Goal: Information Seeking & Learning: Learn about a topic

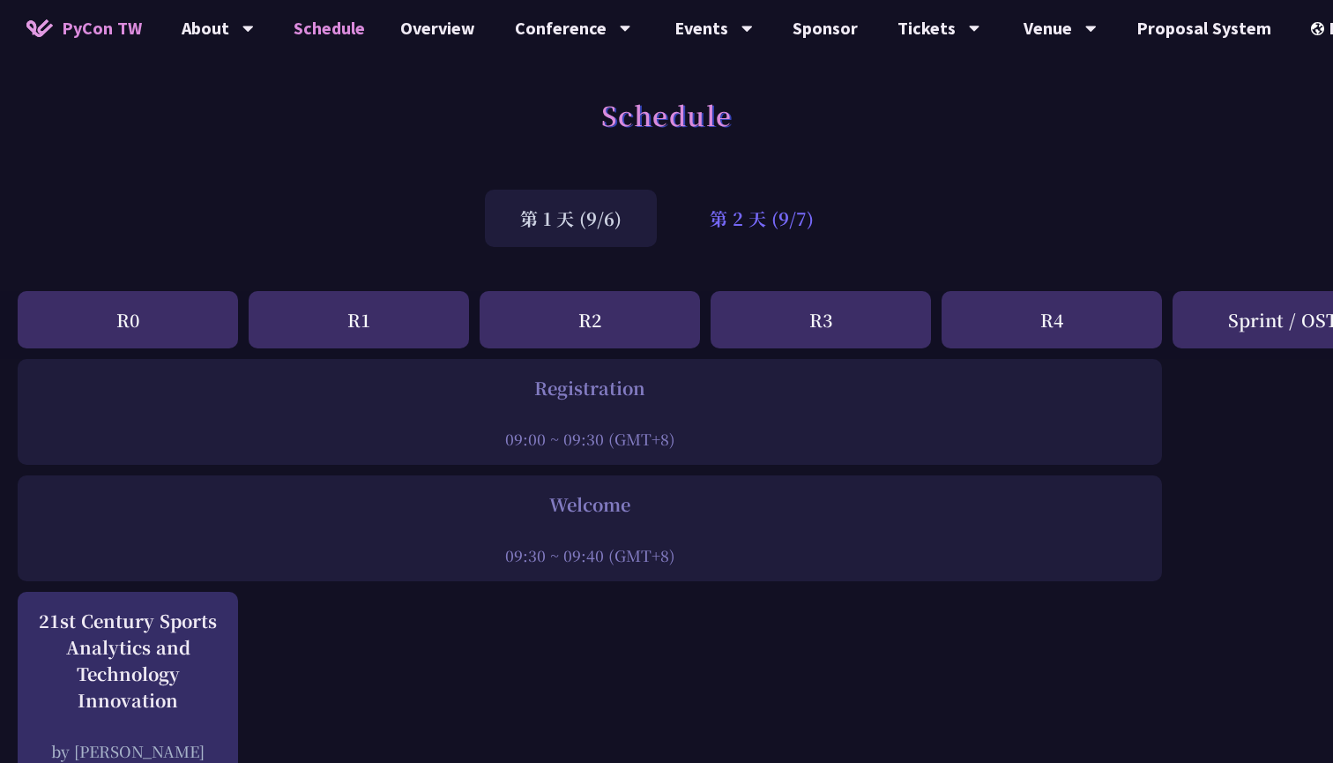
click at [767, 225] on div "第 2 天 (9/7)" at bounding box center [761, 218] width 175 height 57
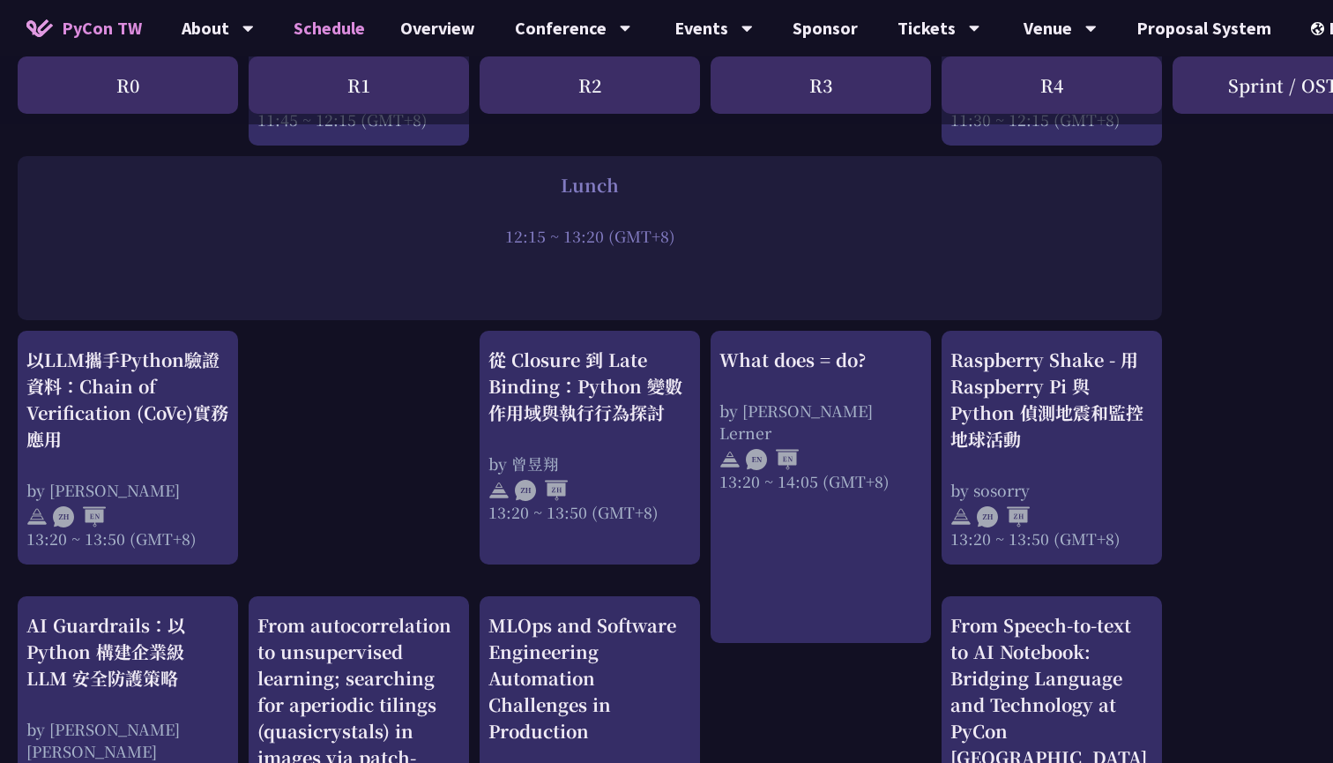
scroll to position [1406, 0]
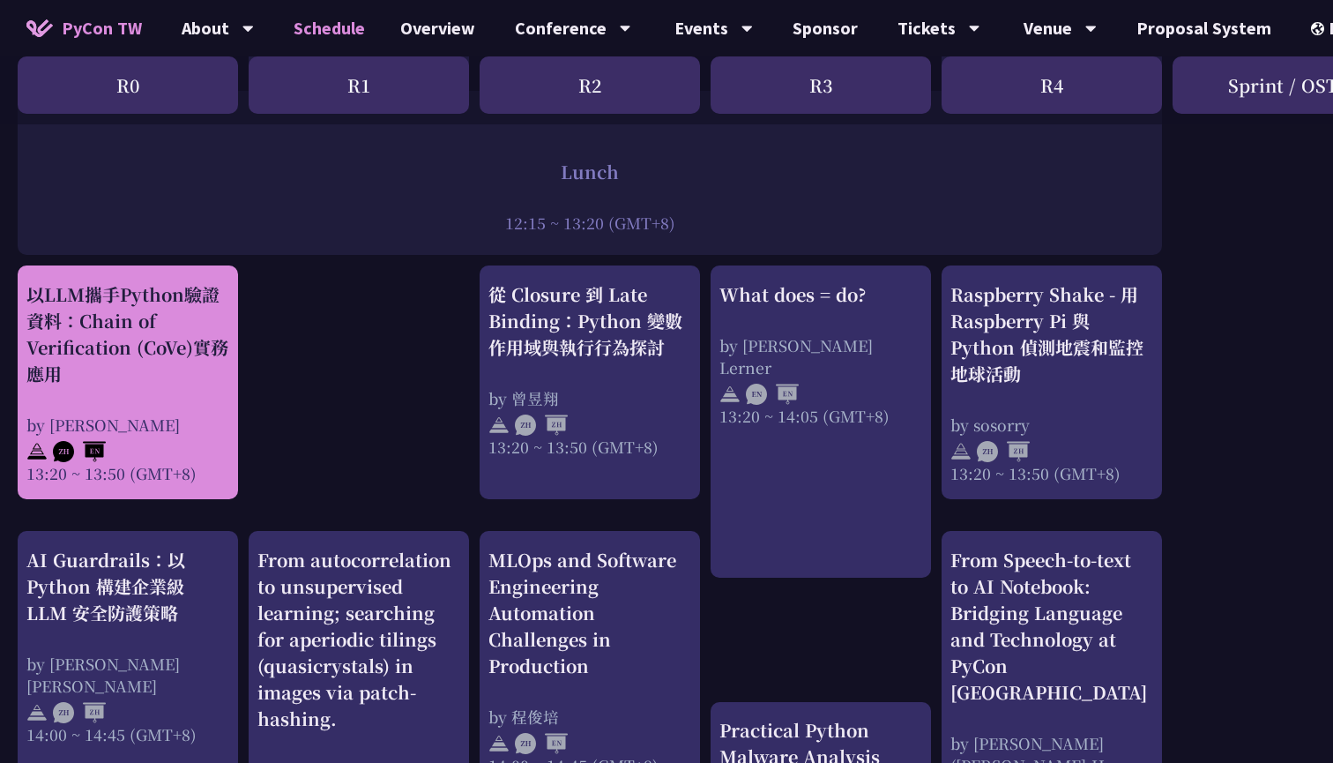
click at [155, 355] on div "以LLM攜手Python驗證資料：Chain of Verification (CoVe)實務應用" at bounding box center [127, 334] width 203 height 106
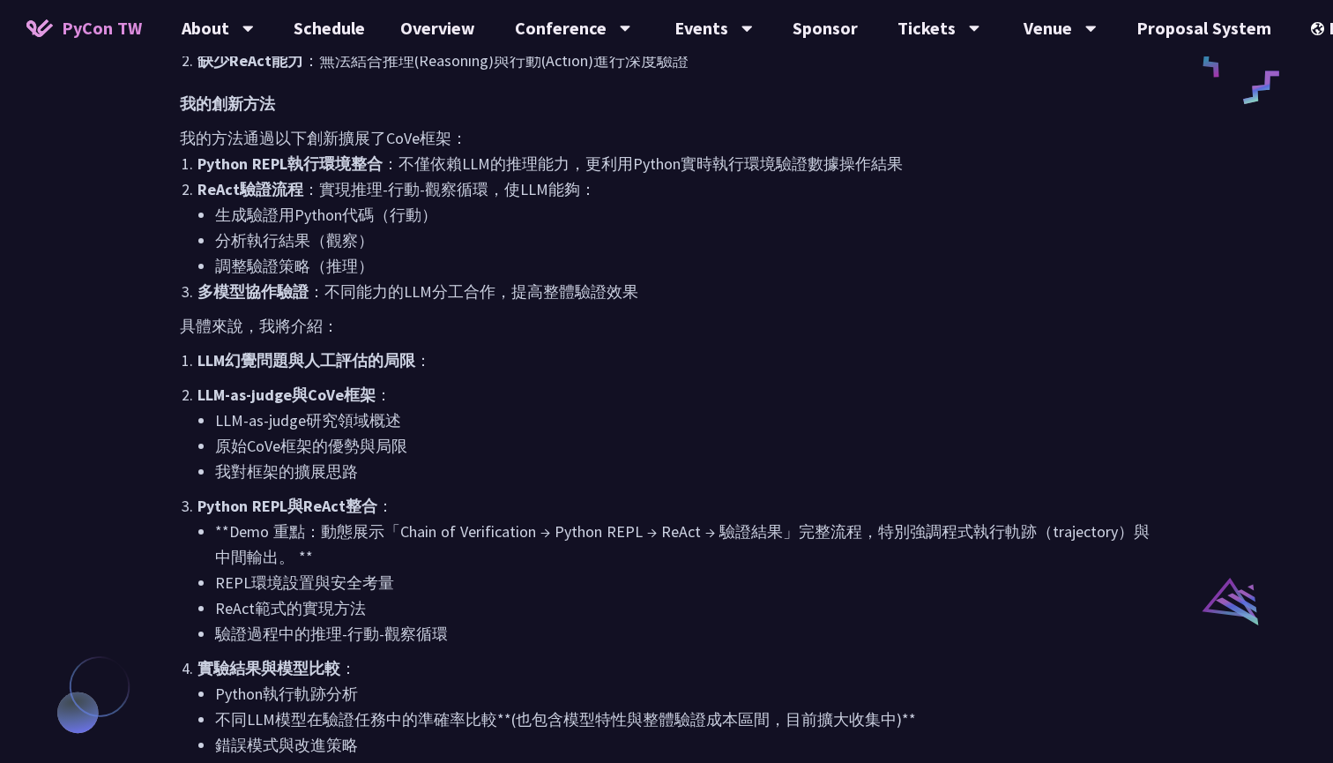
scroll to position [457, 0]
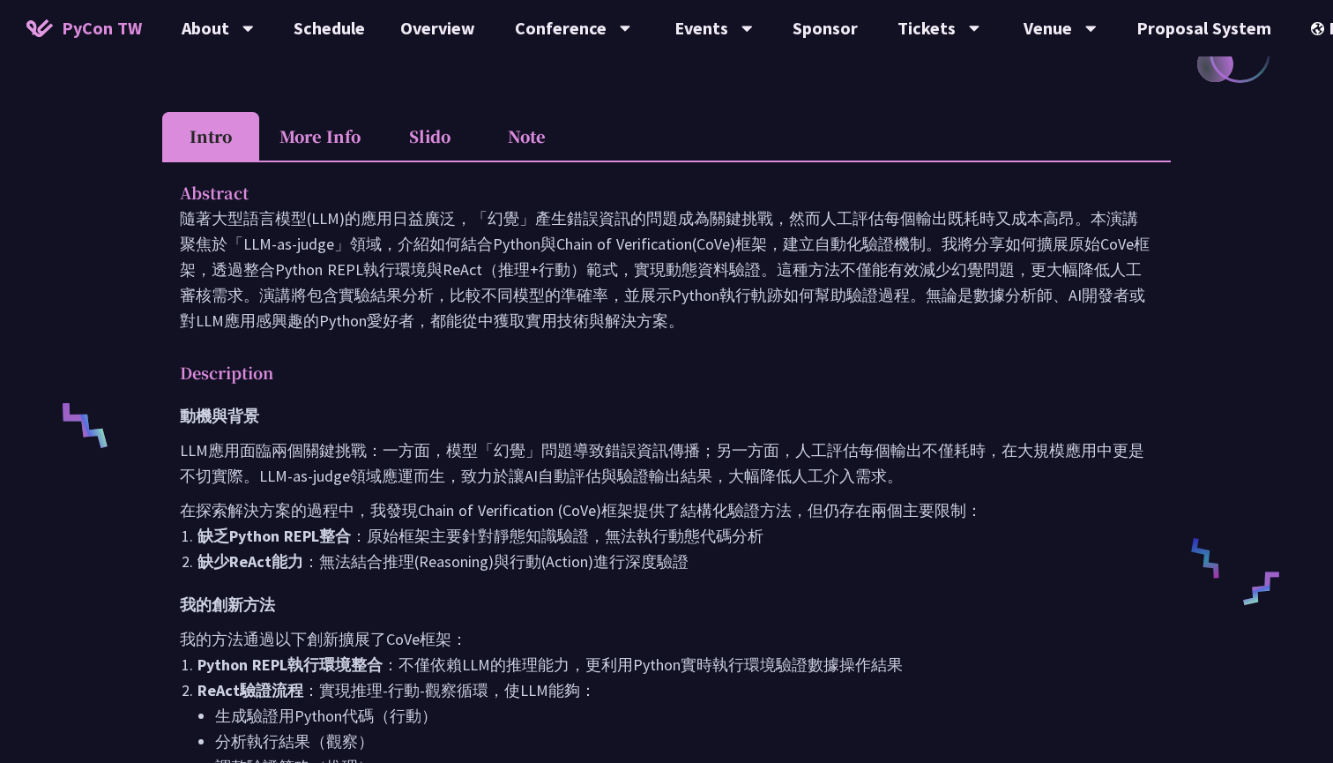
click at [531, 138] on li "Note" at bounding box center [526, 136] width 97 height 48
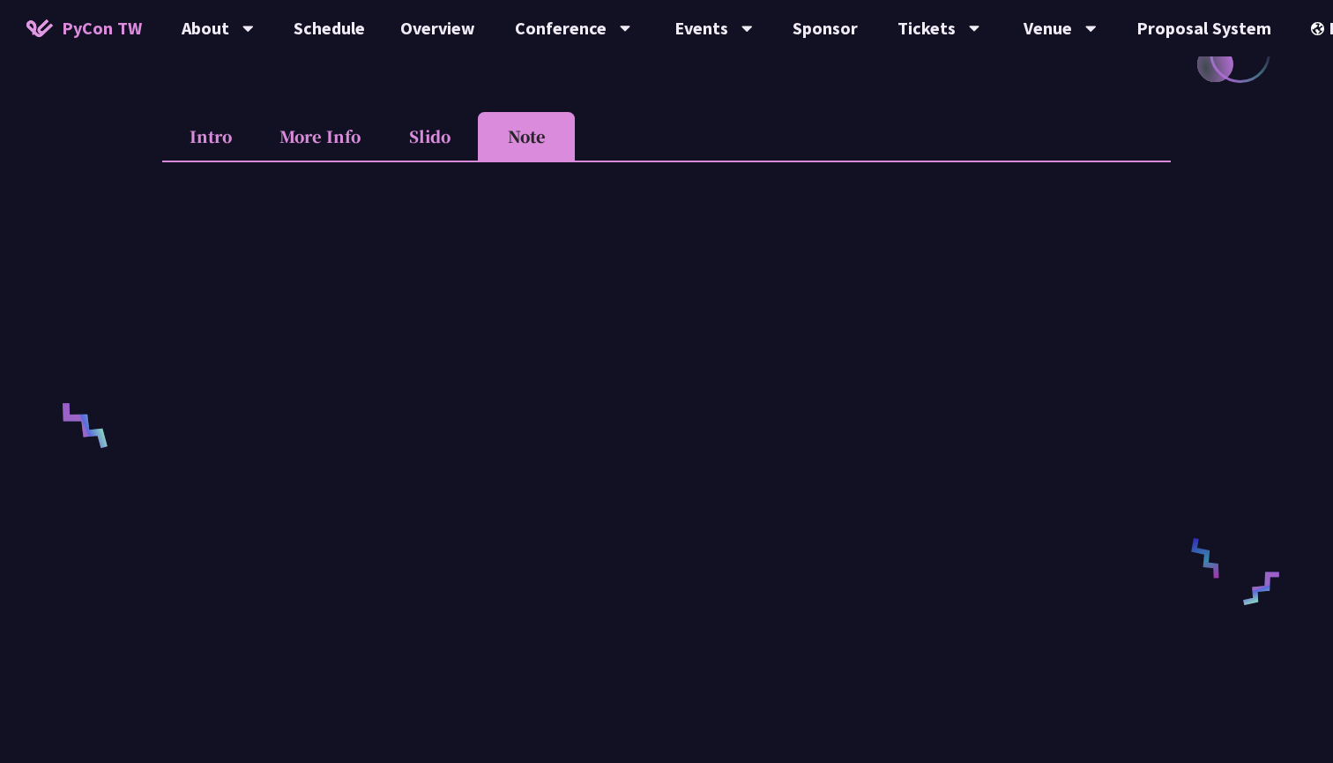
click at [431, 151] on li "Slido" at bounding box center [429, 136] width 97 height 48
click at [541, 144] on li "Note" at bounding box center [526, 136] width 97 height 48
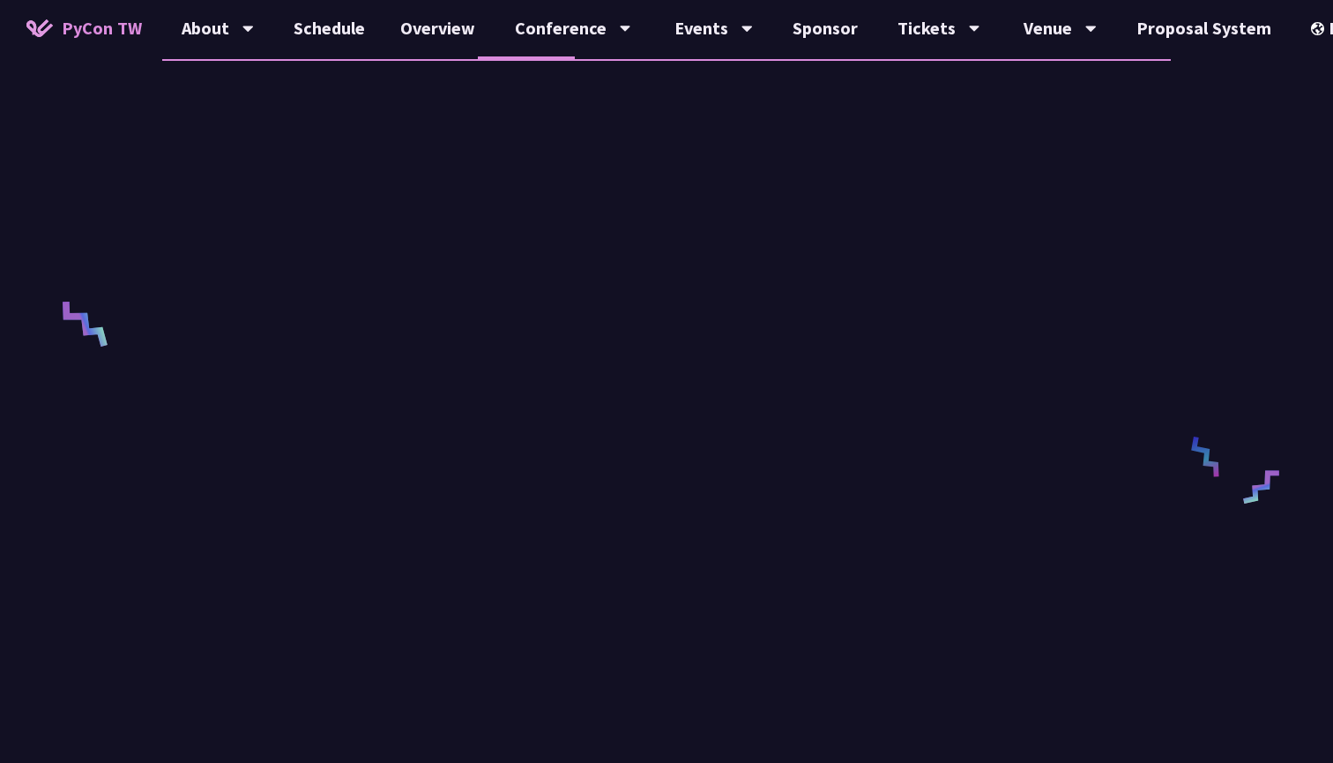
scroll to position [436, 0]
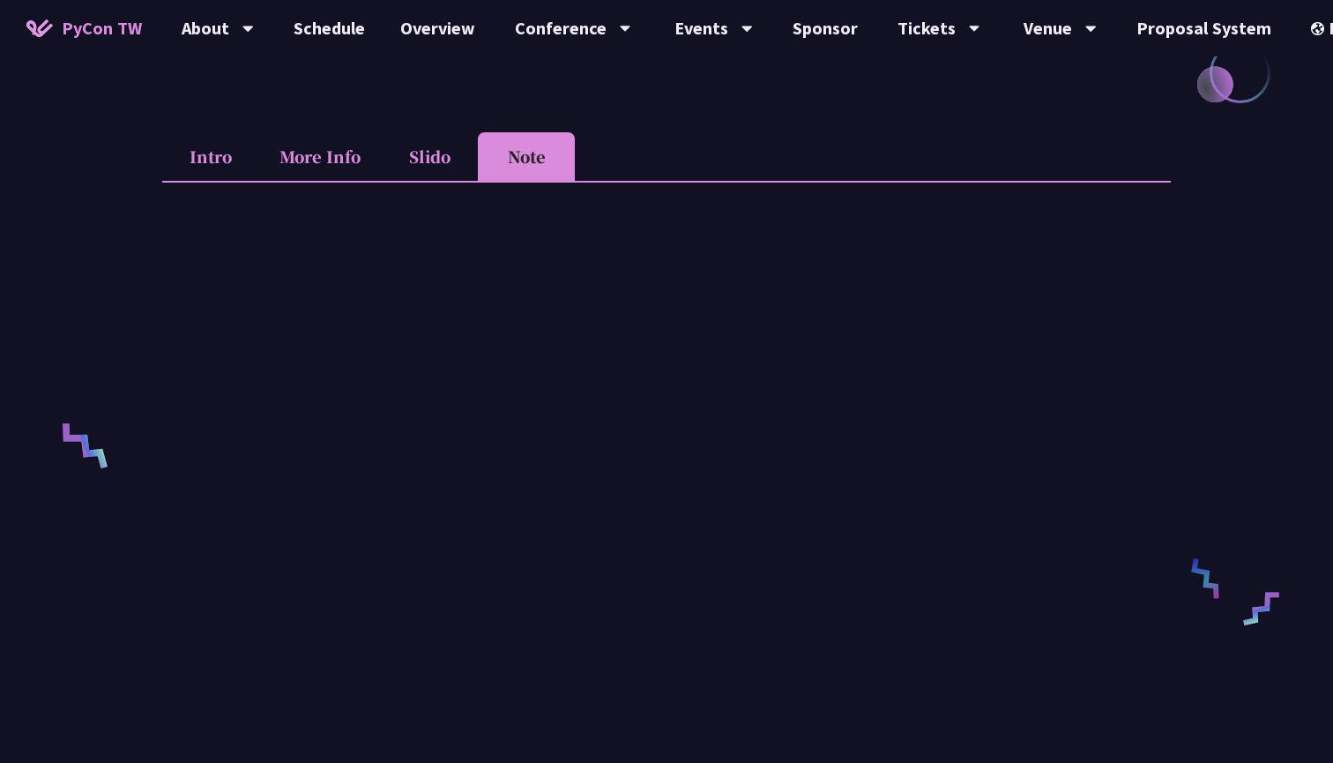
click at [323, 163] on li "More Info" at bounding box center [320, 156] width 122 height 48
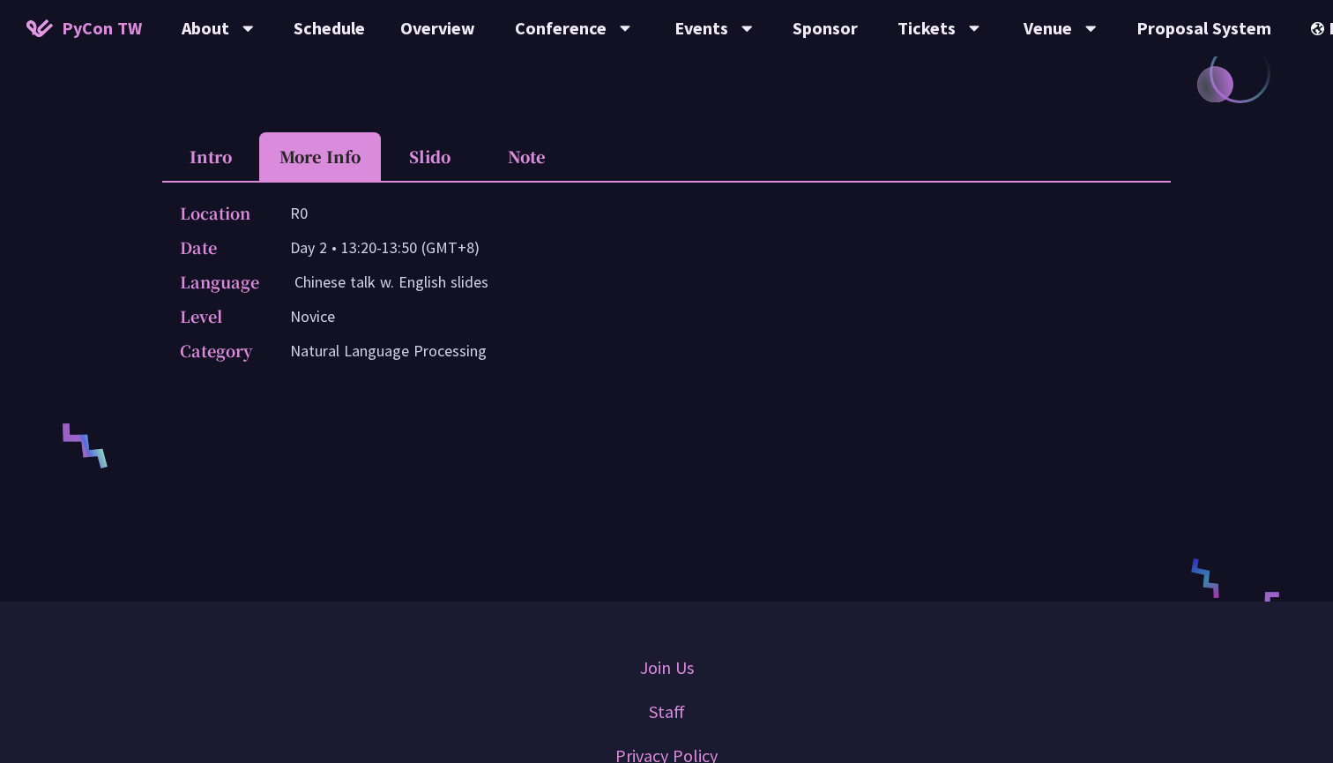
click at [201, 160] on li "Intro" at bounding box center [210, 156] width 97 height 48
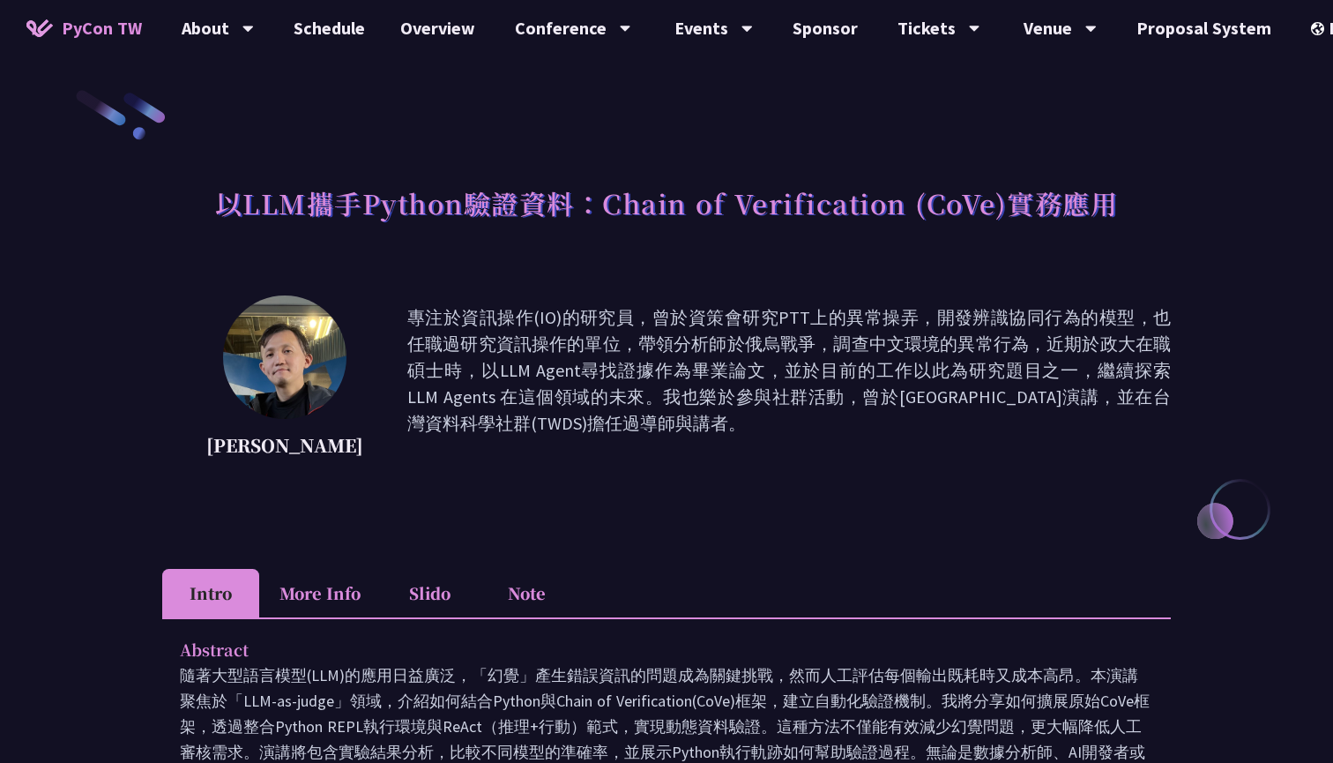
scroll to position [0, 0]
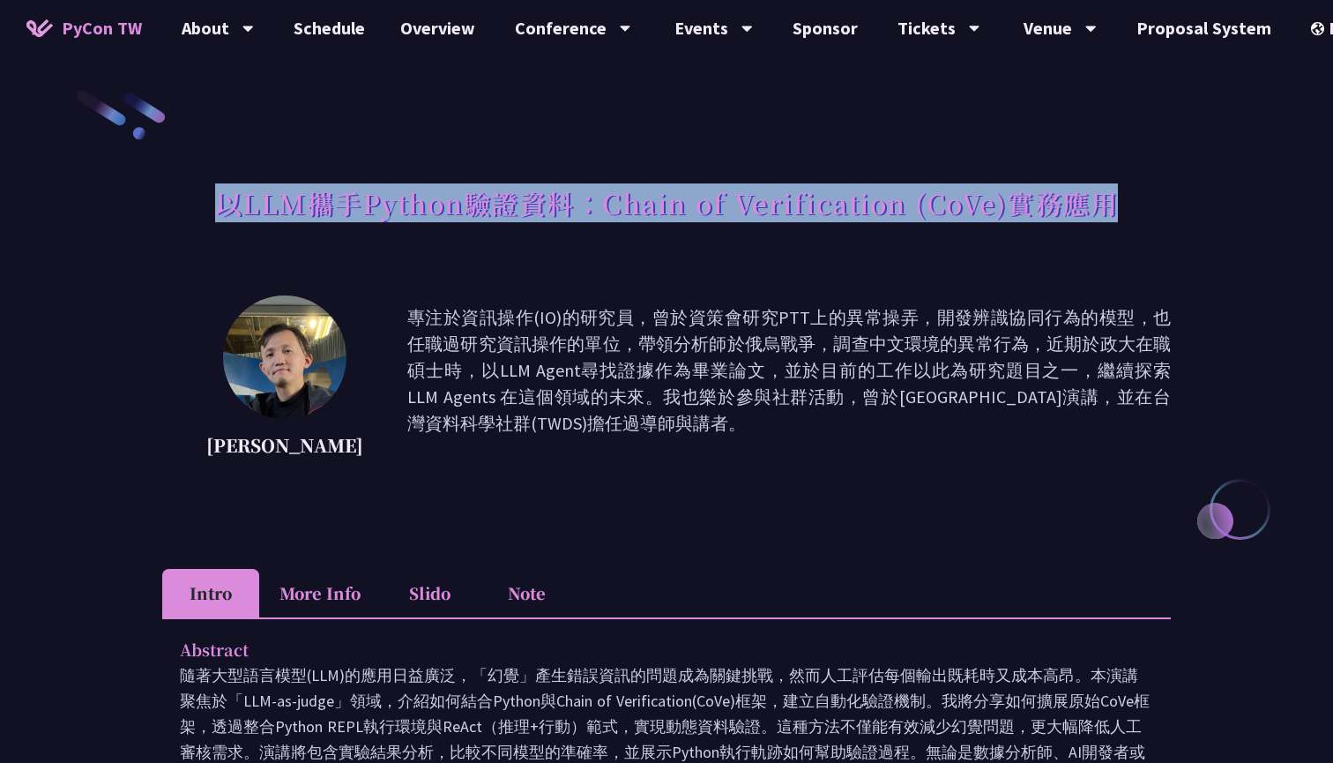
drag, startPoint x: 458, startPoint y: 201, endPoint x: 1183, endPoint y: 201, distance: 725.5
copy h1 "以LLM攜手Python驗證資料：Chain of Verification (CoVe)實務應用"
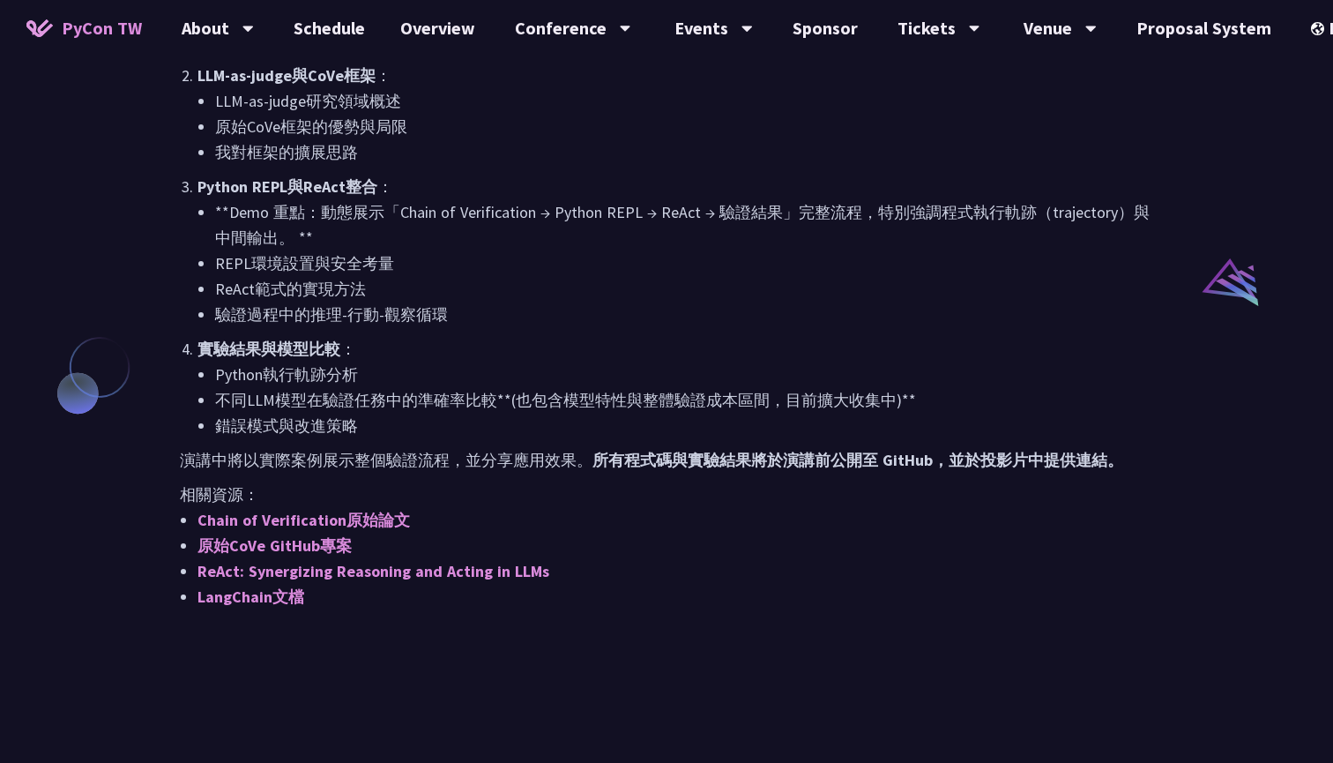
scroll to position [1278, 0]
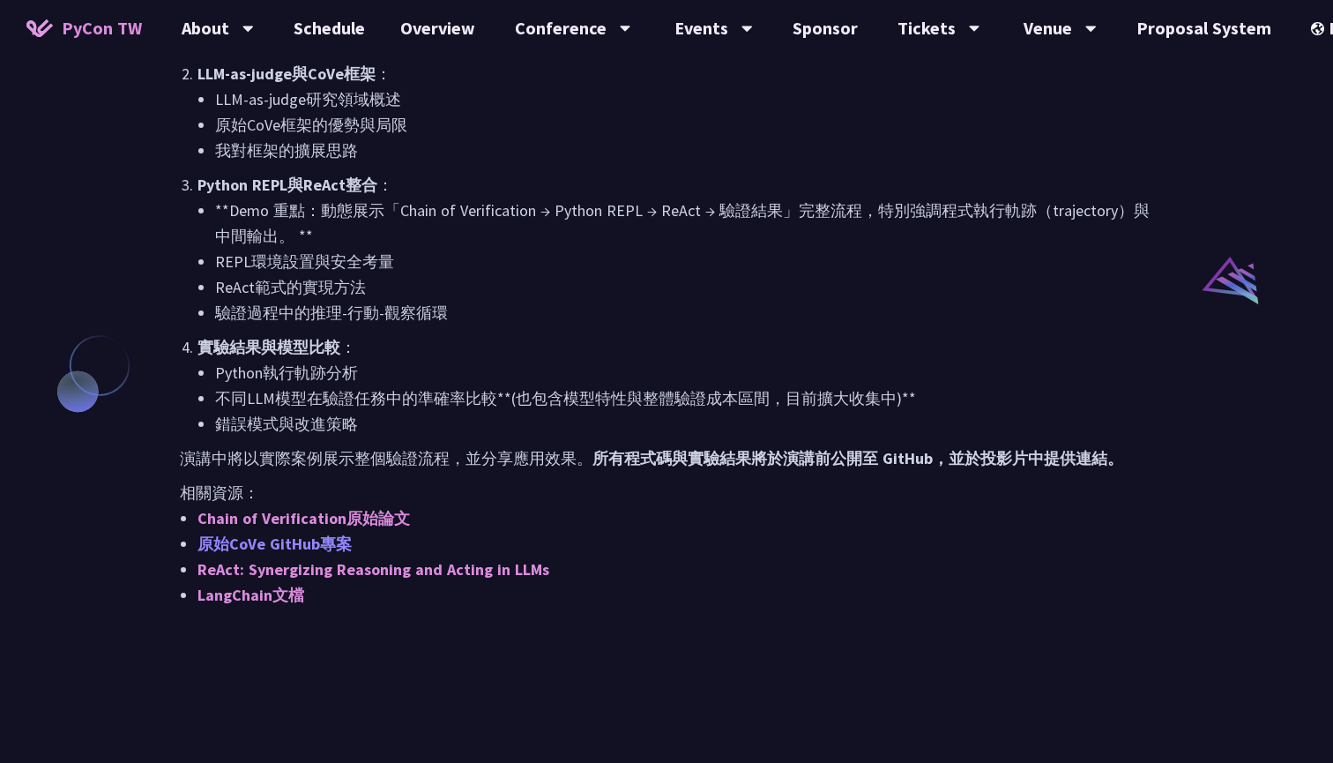
click at [305, 544] on link "原始CoVe GitHub專案" at bounding box center [274, 543] width 154 height 20
click at [502, 449] on p "演講中將以實際案例展示整個驗證流程，並分享應用效果。 所有程式碼與實驗結果將於演講前公開至 GitHub，並於投影片中提供連結。" at bounding box center [666, 458] width 973 height 26
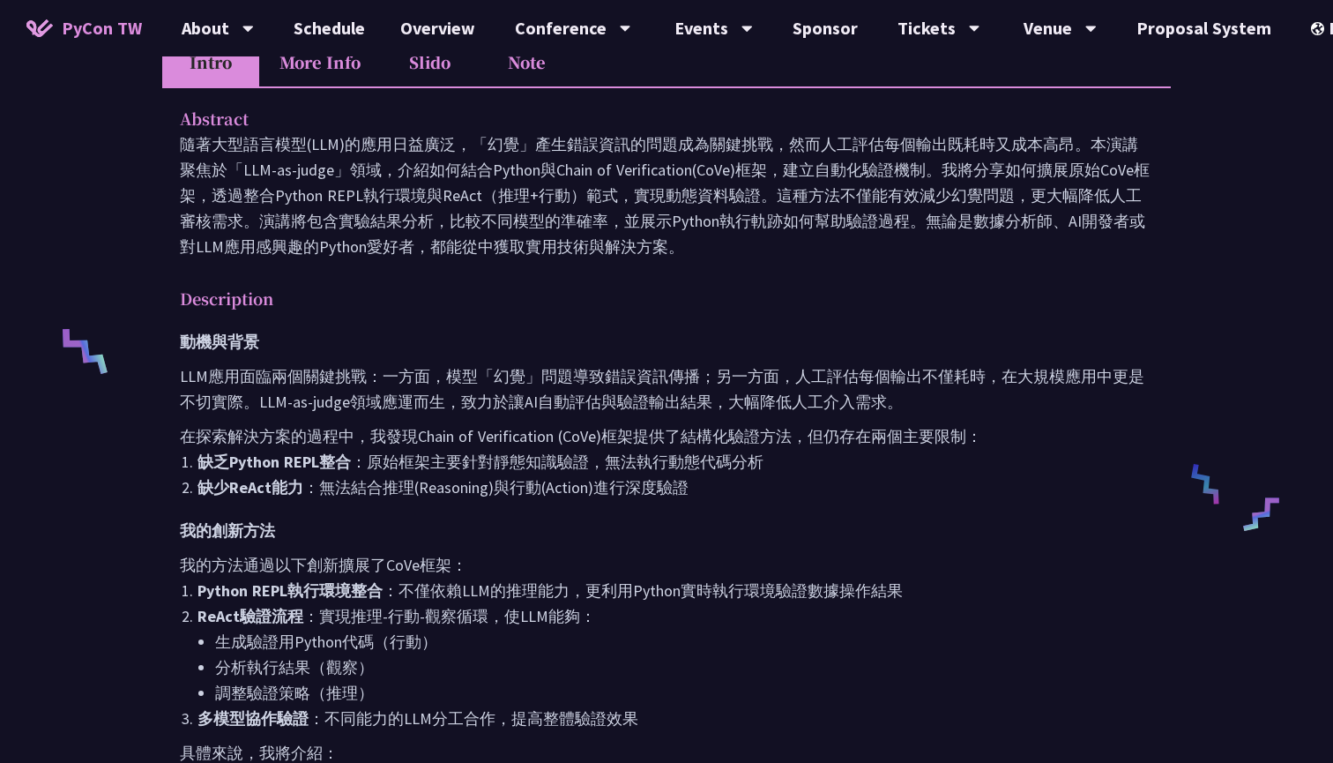
scroll to position [227, 0]
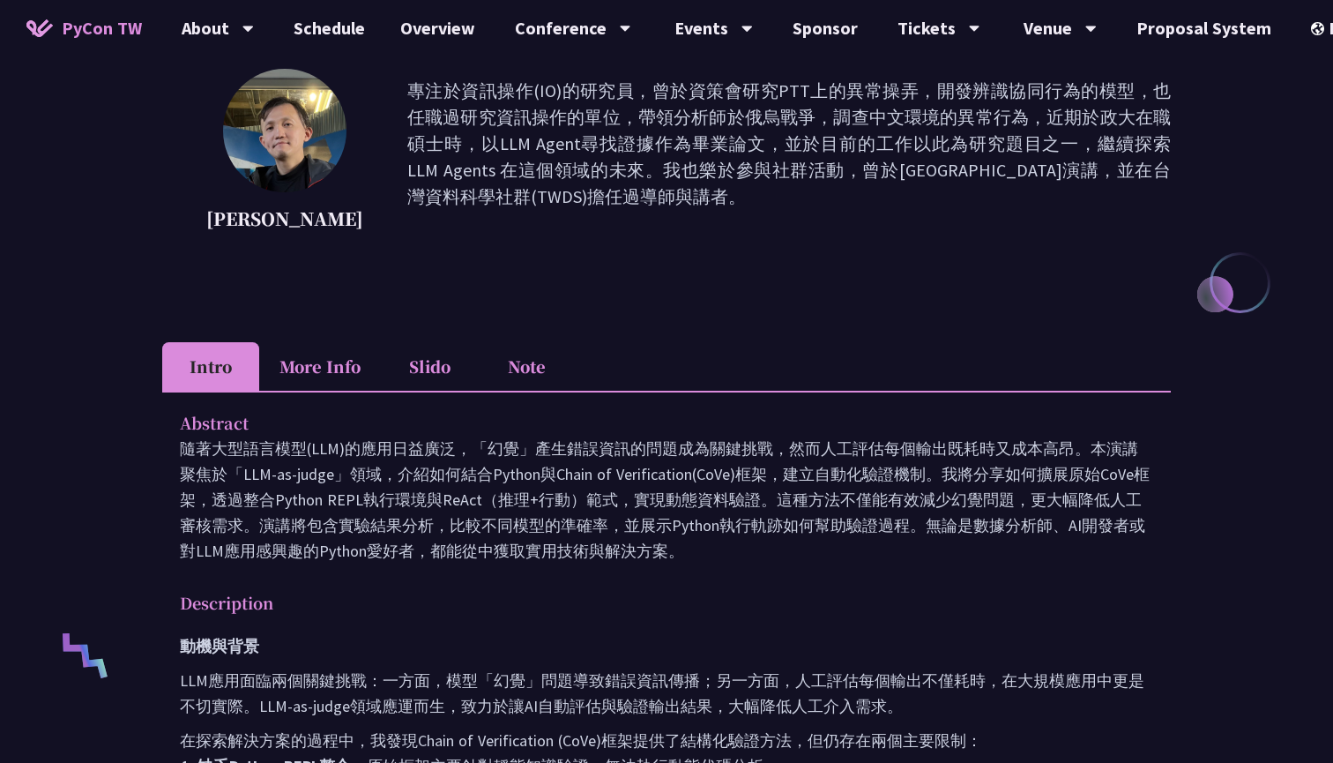
click at [295, 372] on li "More Info" at bounding box center [320, 366] width 122 height 48
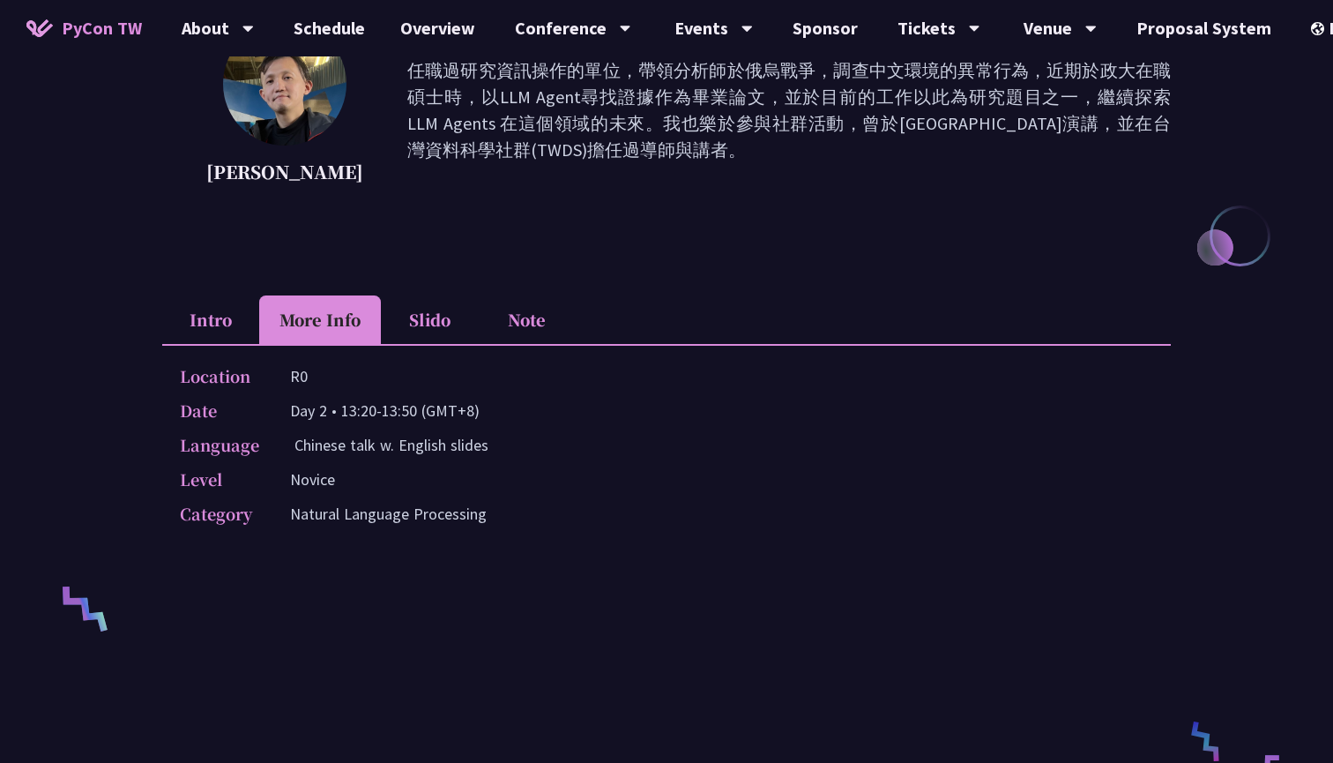
scroll to position [284, 0]
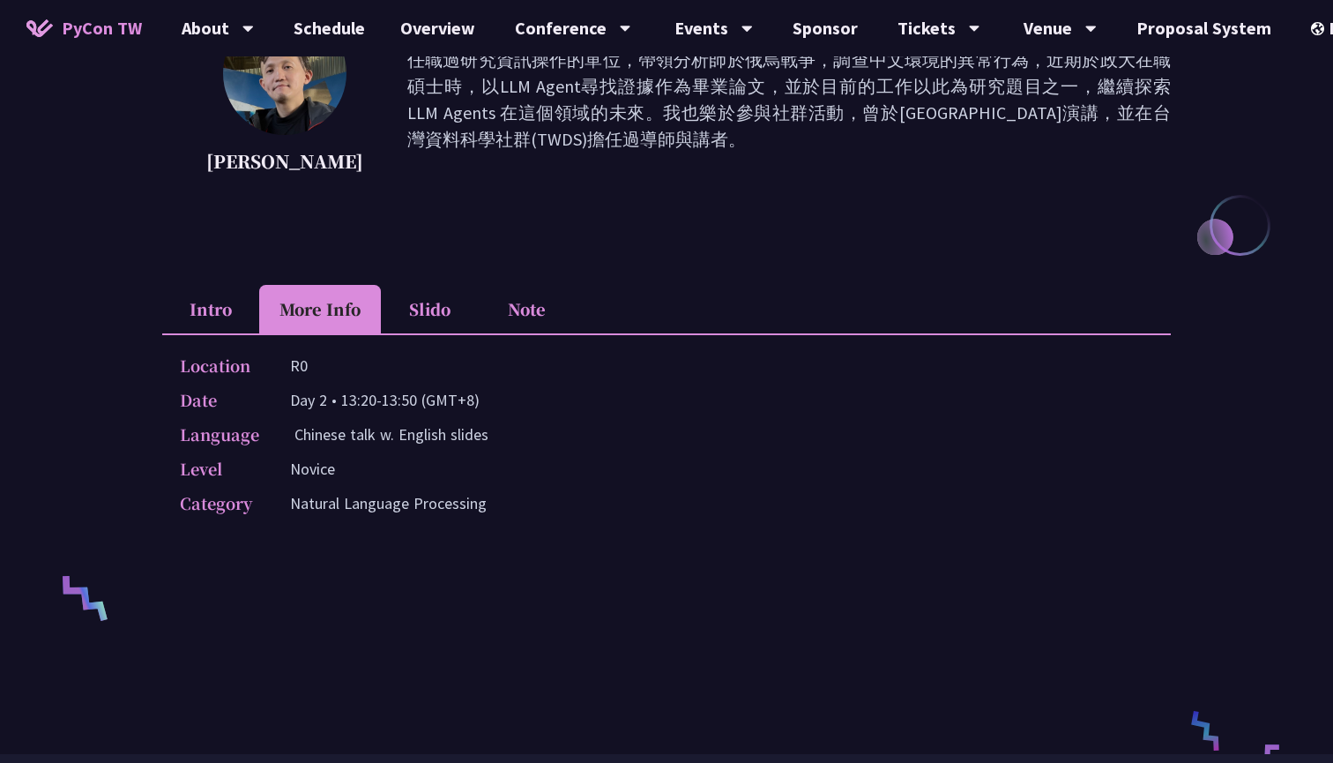
click at [396, 315] on li "Slido" at bounding box center [429, 309] width 97 height 48
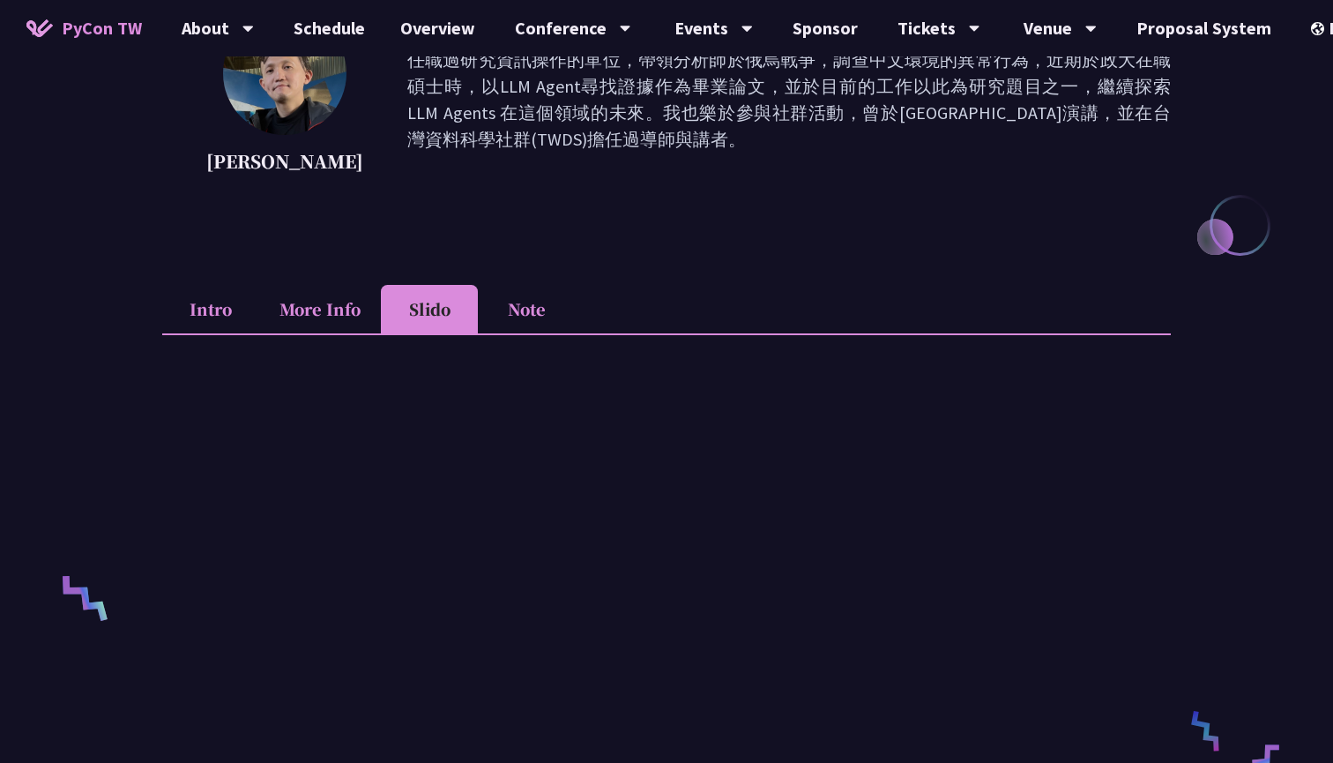
click at [535, 305] on li "Note" at bounding box center [526, 309] width 97 height 48
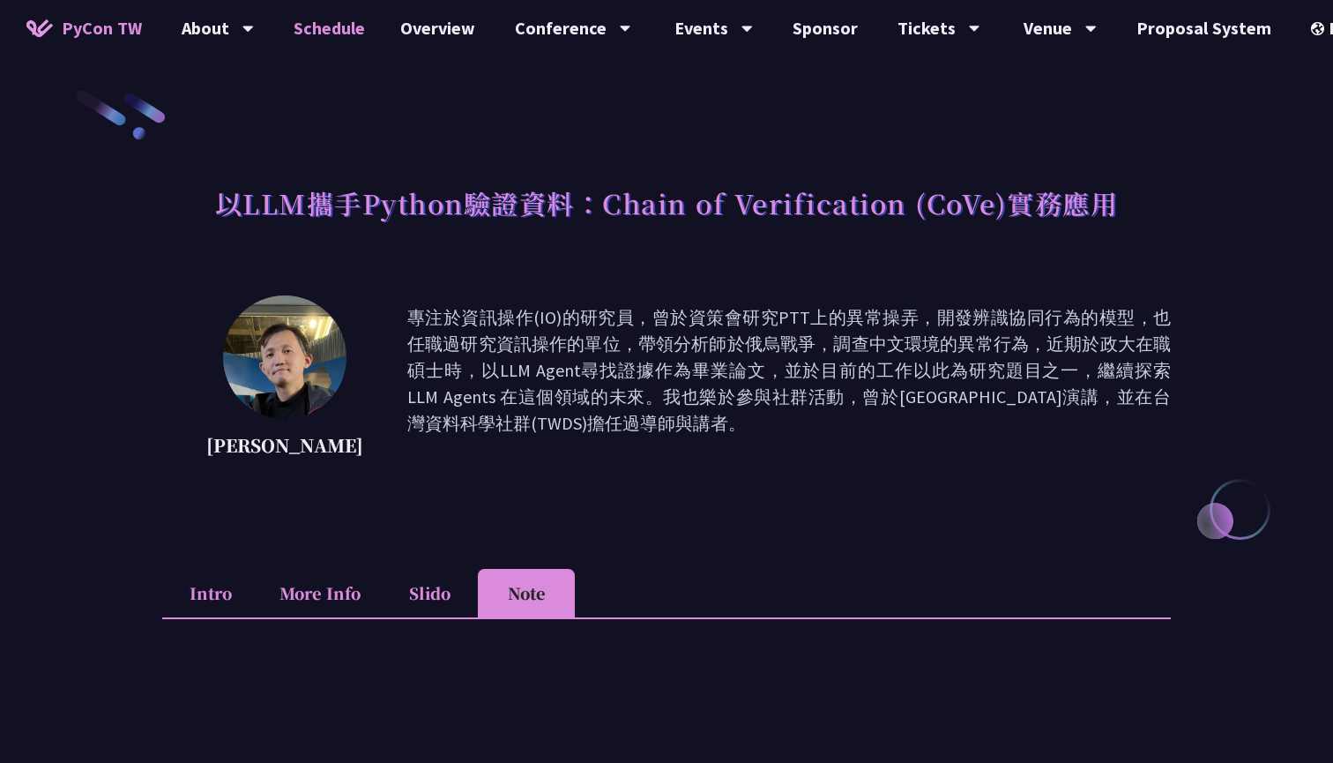
scroll to position [0, 0]
click at [330, 30] on link "Schedule" at bounding box center [329, 28] width 107 height 56
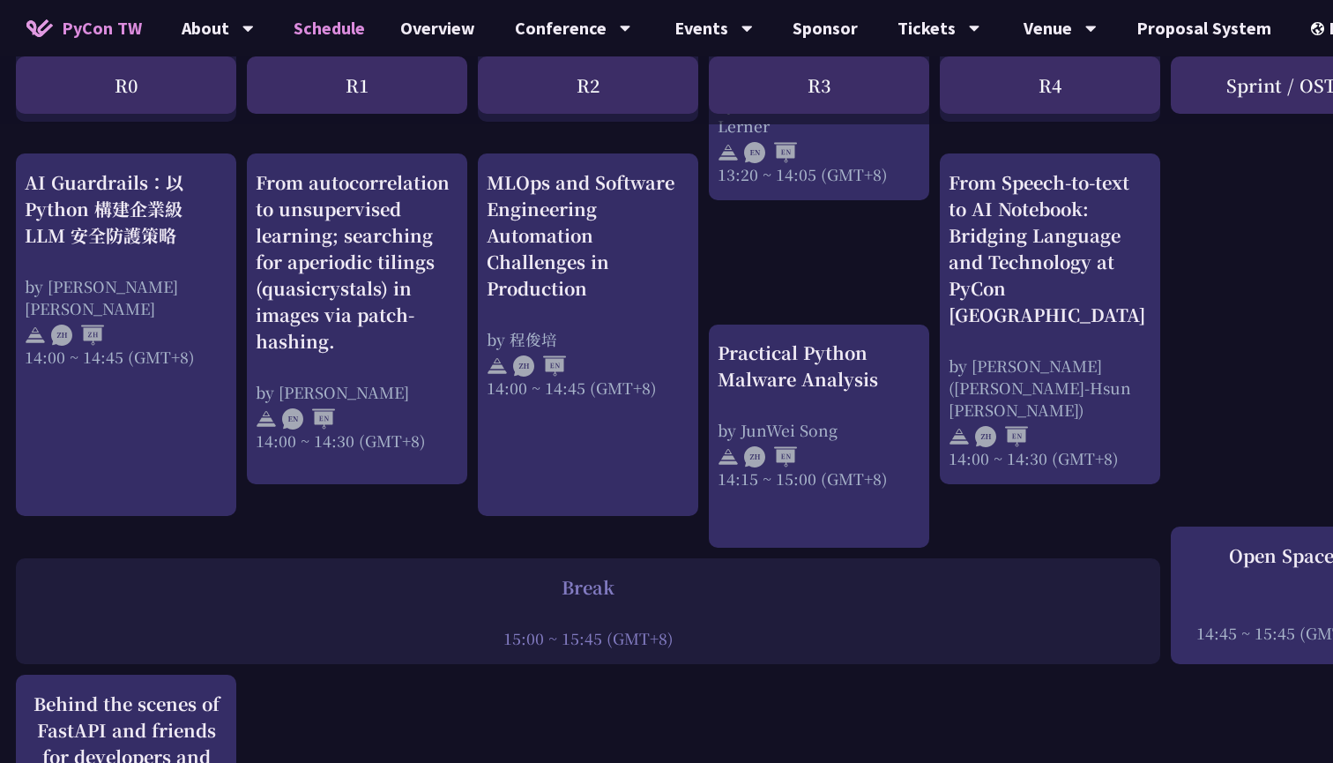
scroll to position [1776, 2]
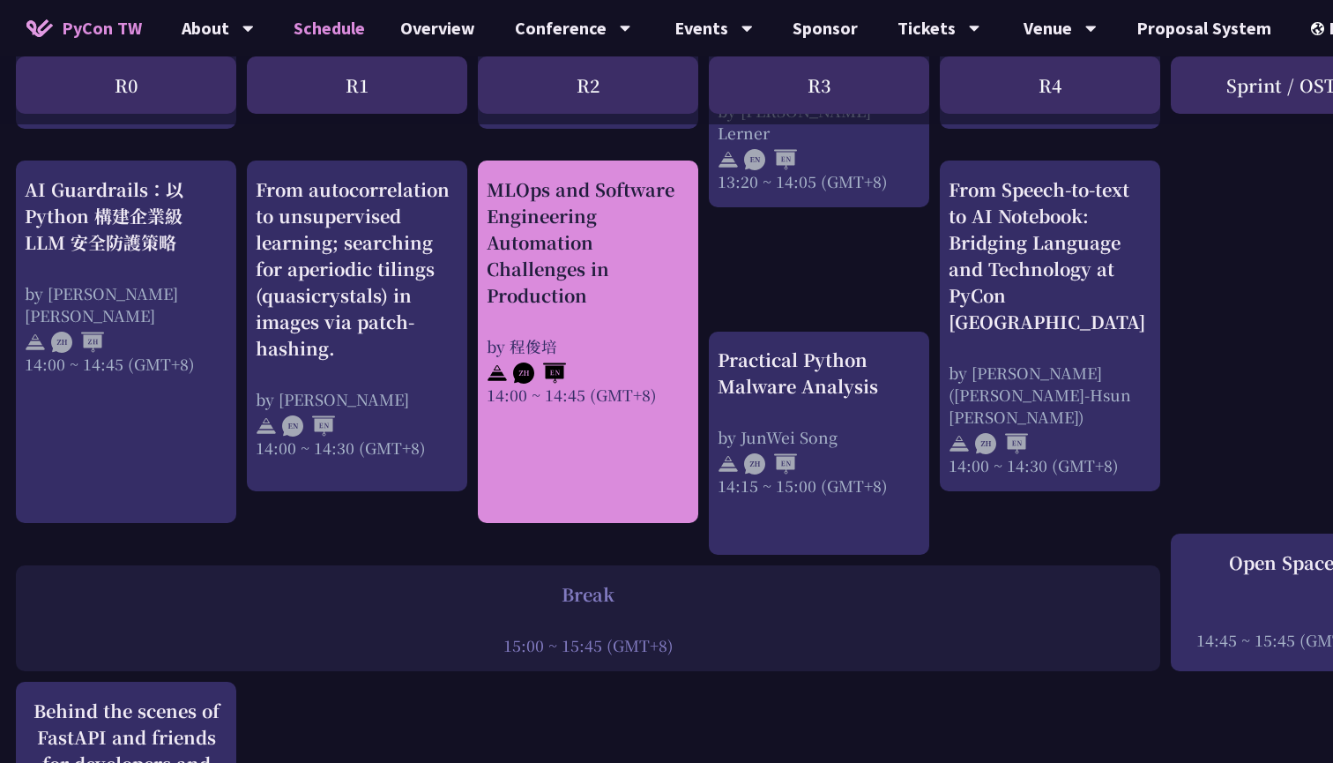
click at [551, 284] on div "MLOps and Software Engineering Automation Challenges in Production by 程俊培 14:00…" at bounding box center [588, 290] width 203 height 229
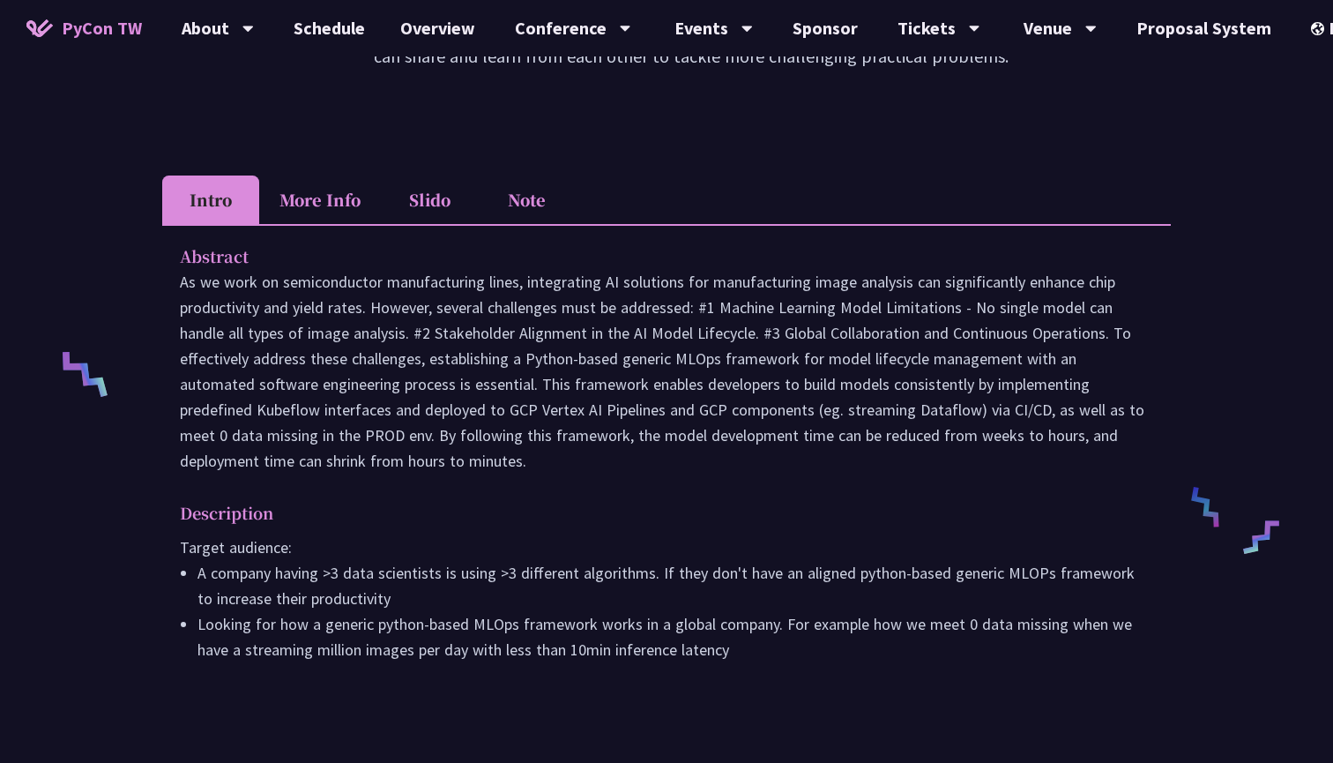
scroll to position [512, 0]
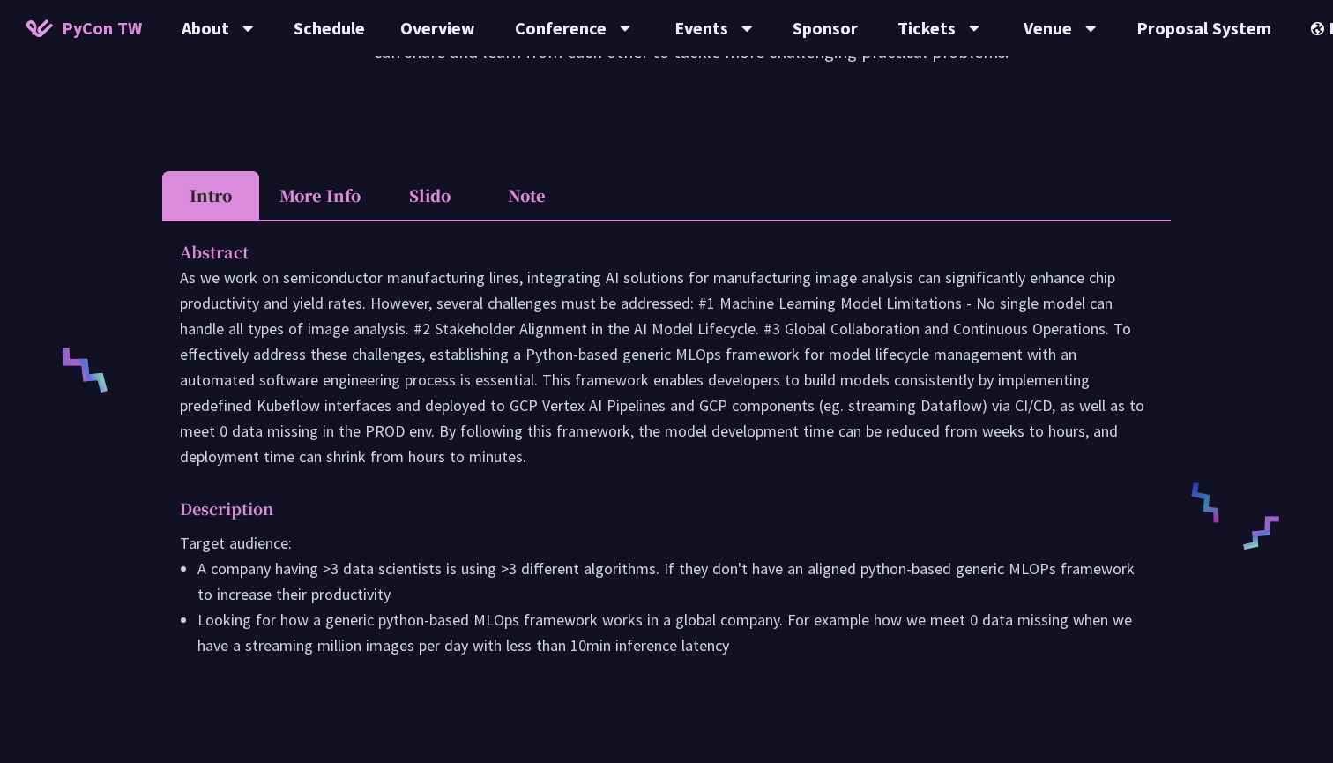
click at [529, 200] on li "Note" at bounding box center [526, 195] width 97 height 48
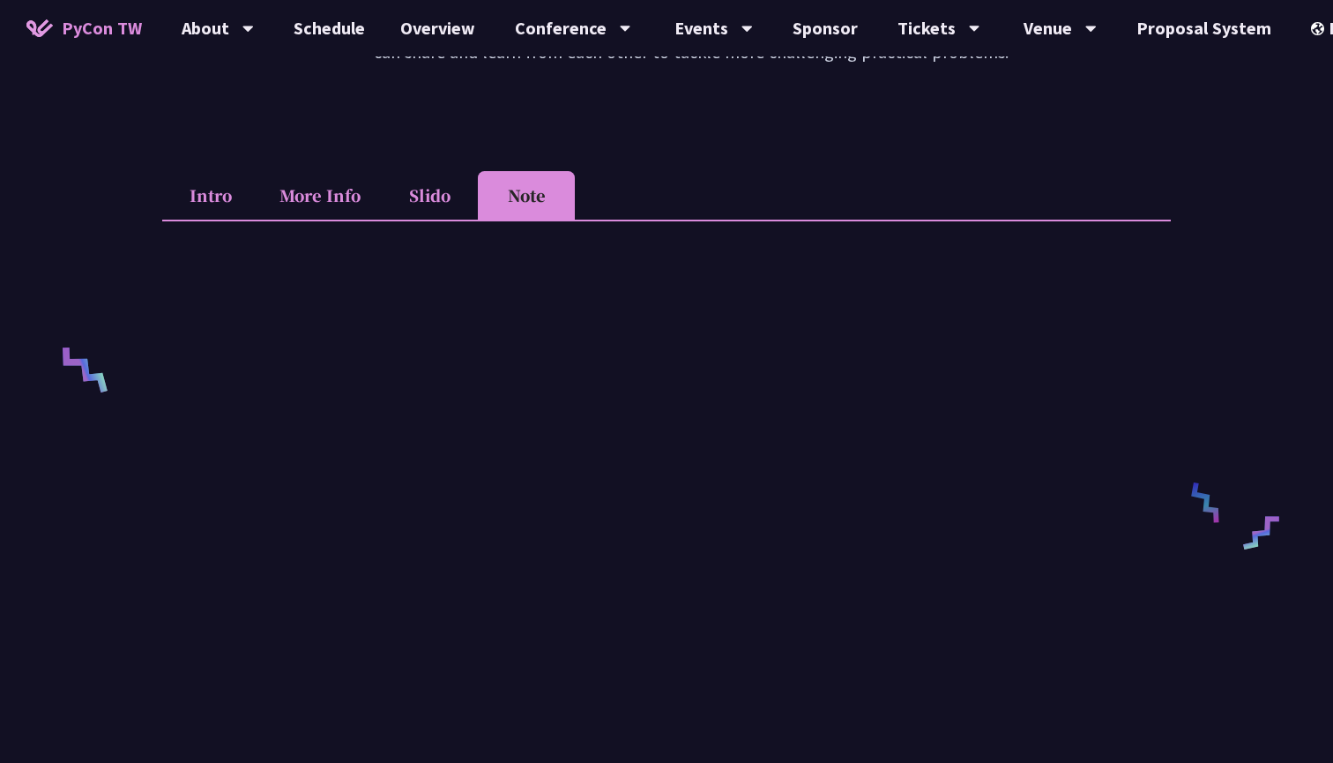
click at [425, 197] on li "Slido" at bounding box center [429, 195] width 97 height 48
click at [304, 213] on li "More Info" at bounding box center [320, 195] width 122 height 48
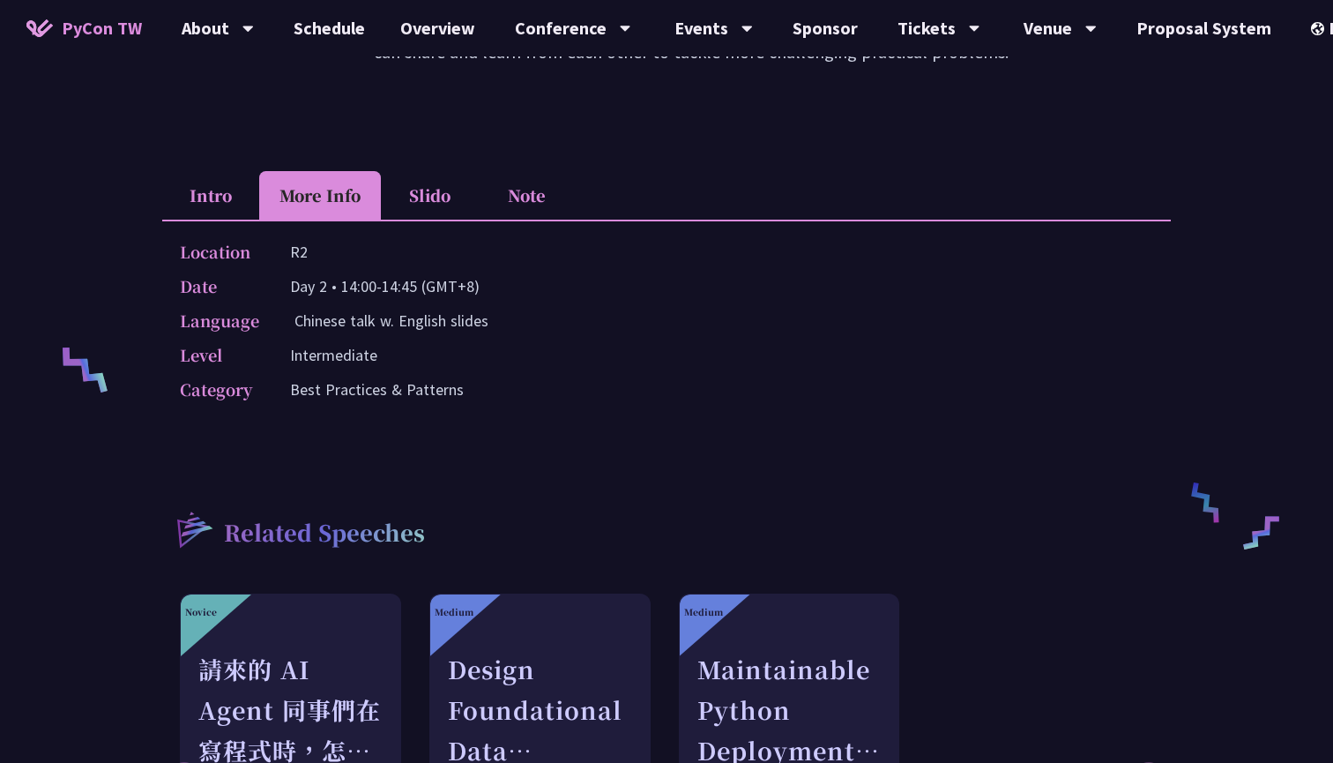
click at [216, 173] on li "Intro" at bounding box center [210, 195] width 97 height 48
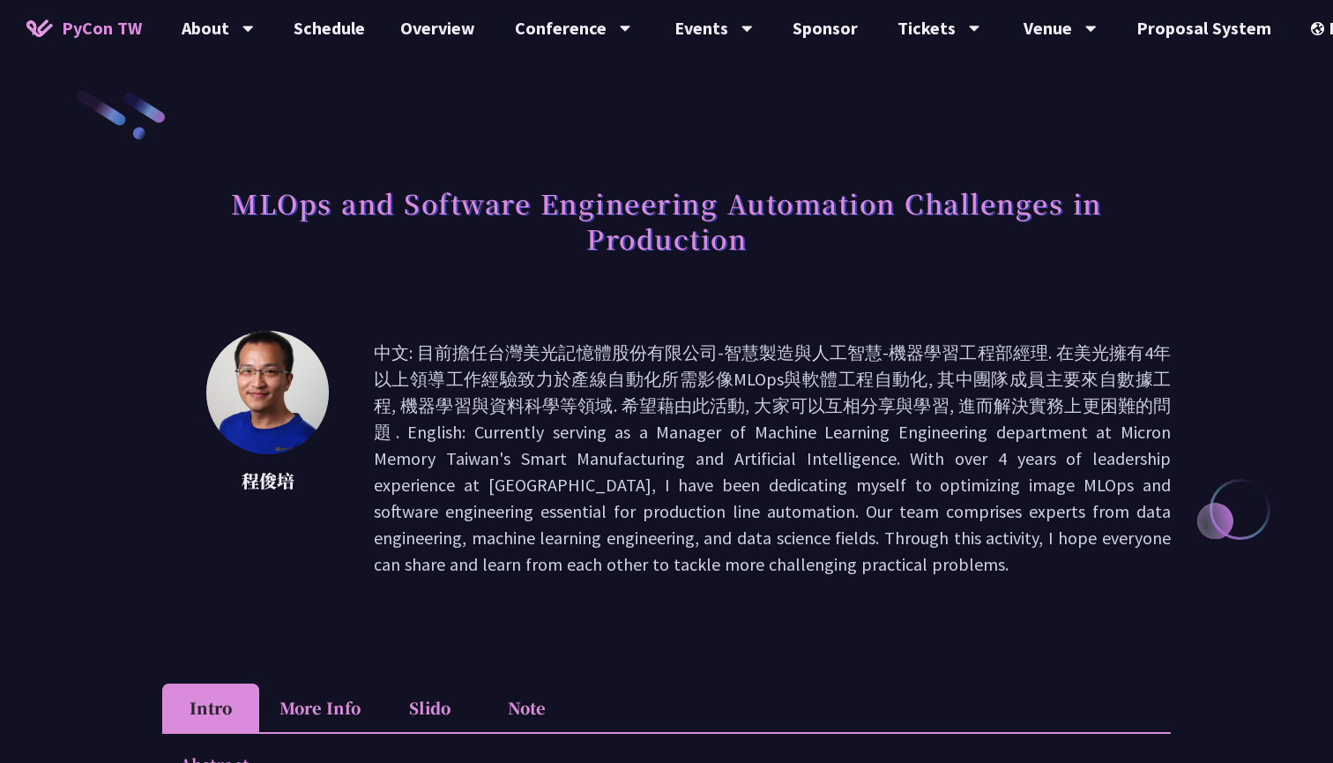
scroll to position [0, 0]
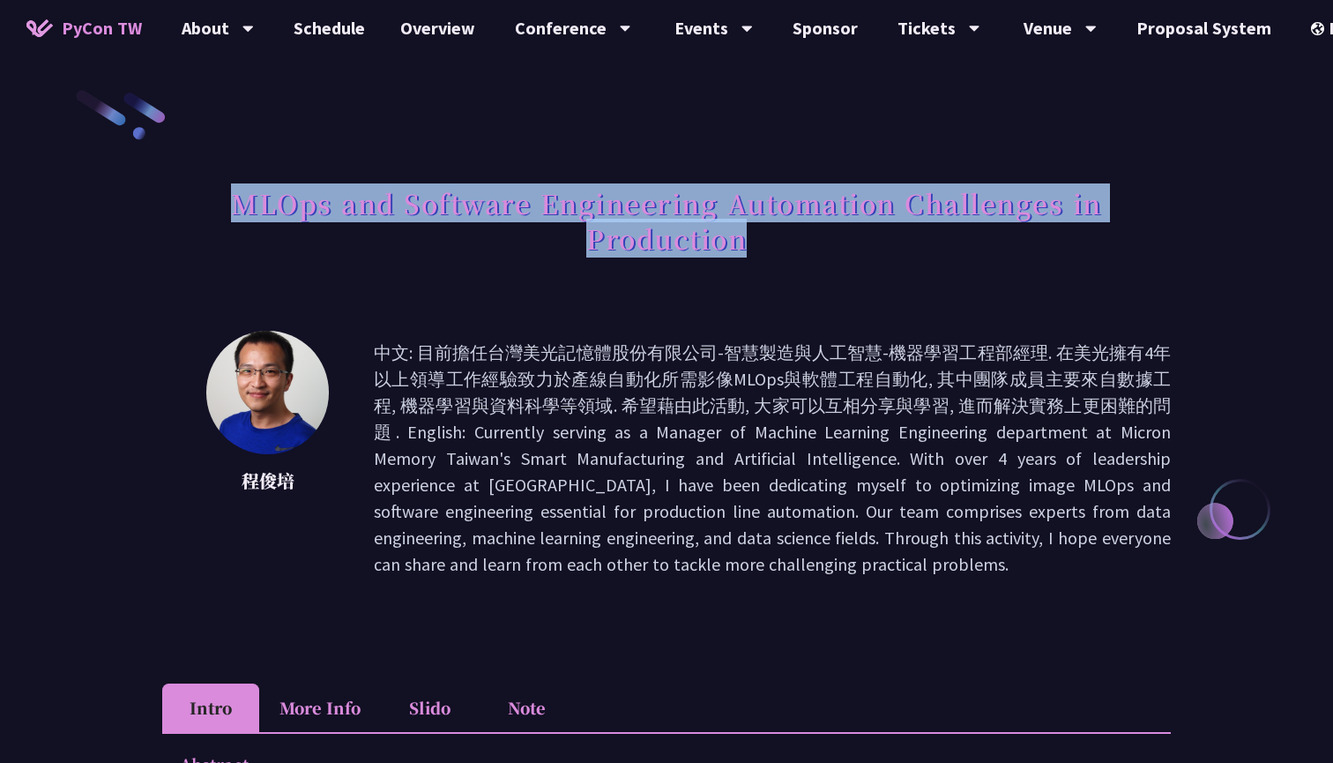
drag, startPoint x: 232, startPoint y: 207, endPoint x: 753, endPoint y: 236, distance: 521.8
click at [753, 236] on h1 "MLOps and Software Engineering Automation Challenges in Production" at bounding box center [666, 220] width 1009 height 88
copy h1 "MLOps and Software Engineering Automation Challenges in Production"
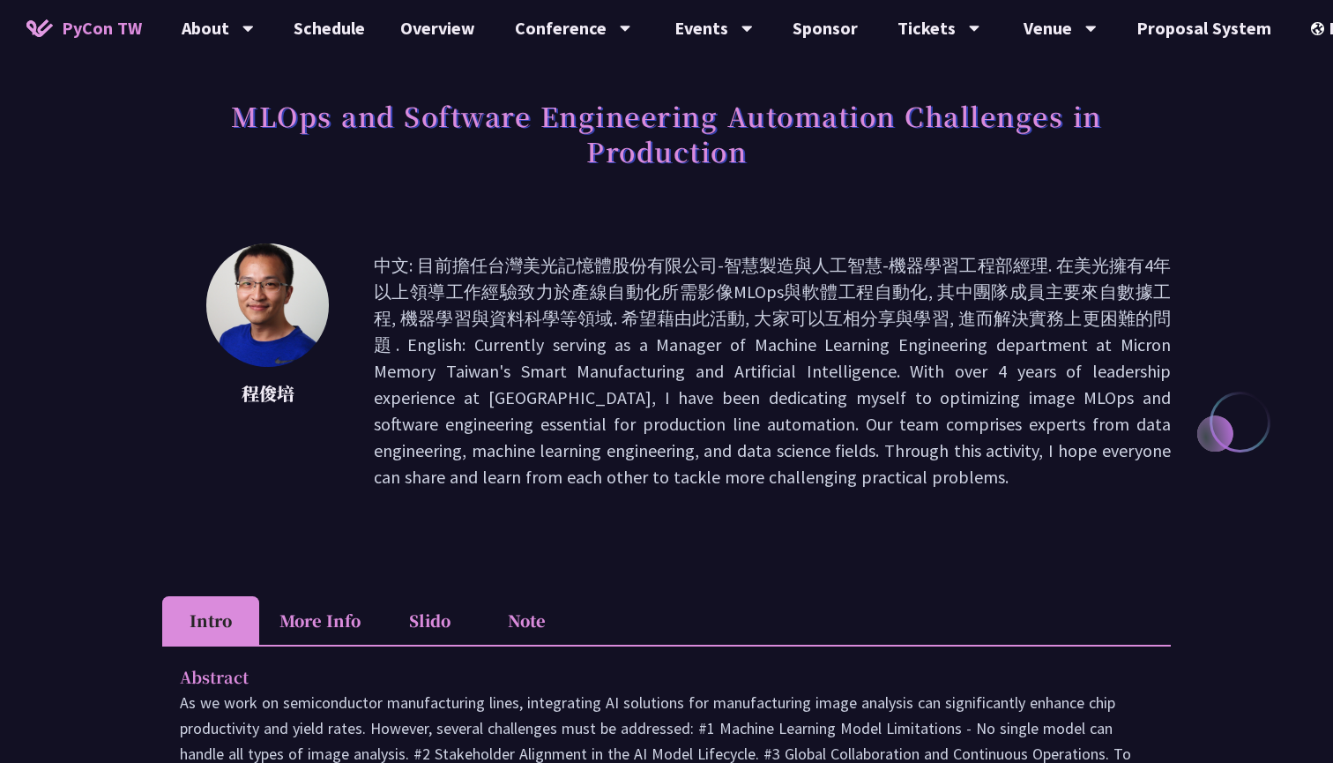
scroll to position [495, 0]
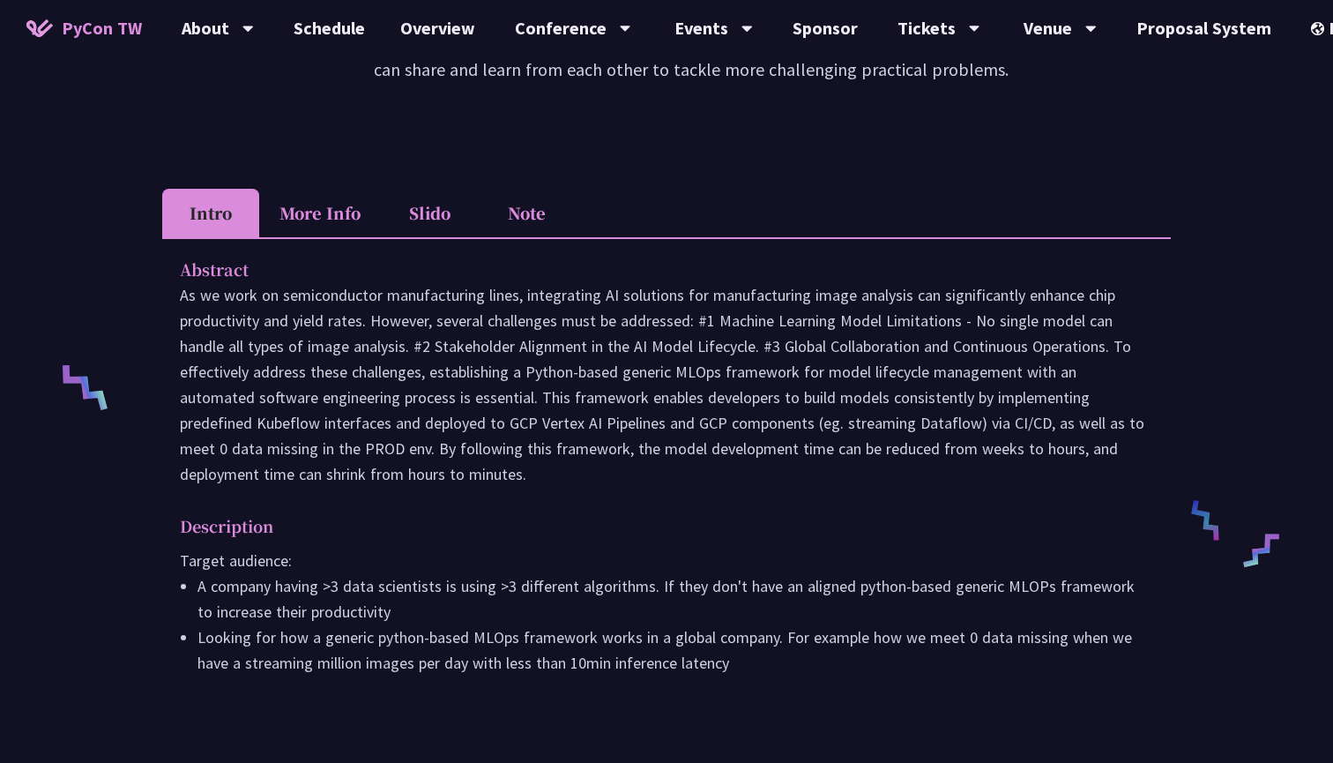
click at [316, 228] on li "More Info" at bounding box center [320, 213] width 122 height 48
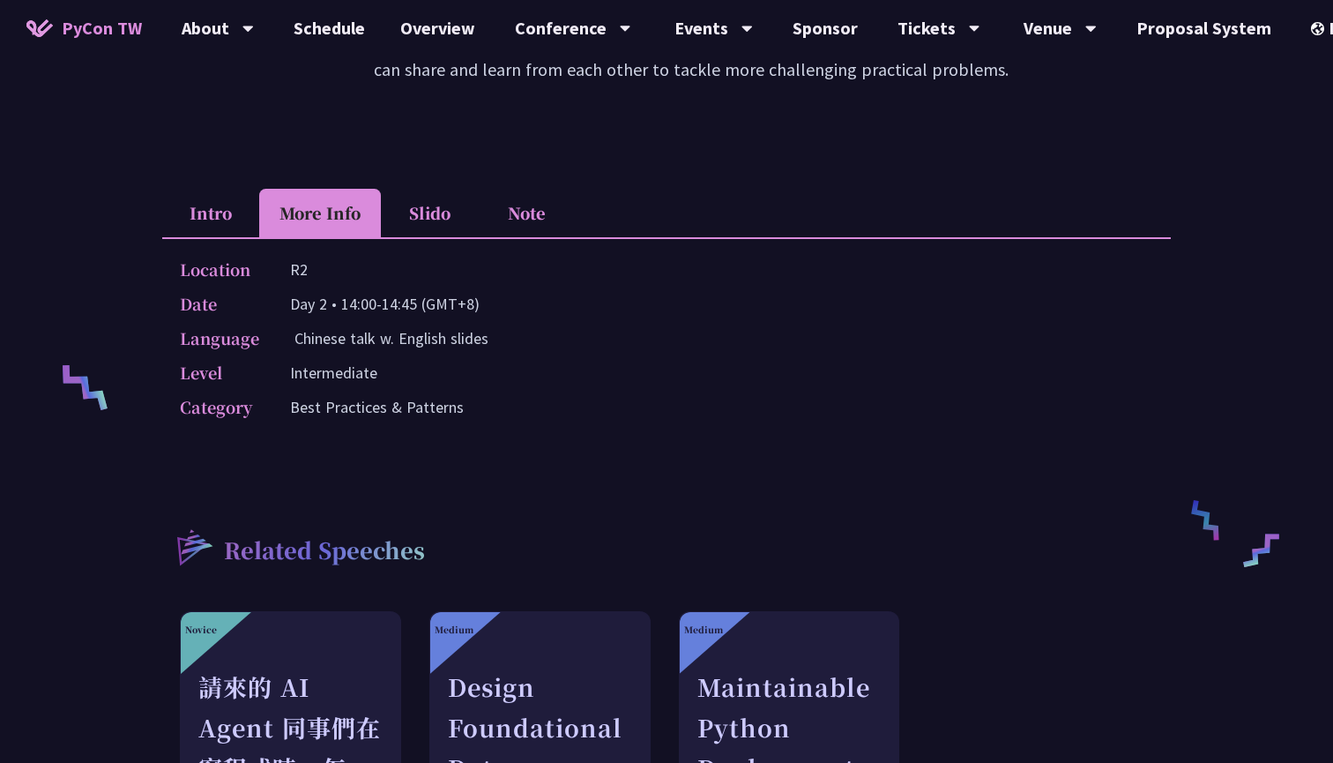
click at [443, 205] on li "Slido" at bounding box center [429, 213] width 97 height 48
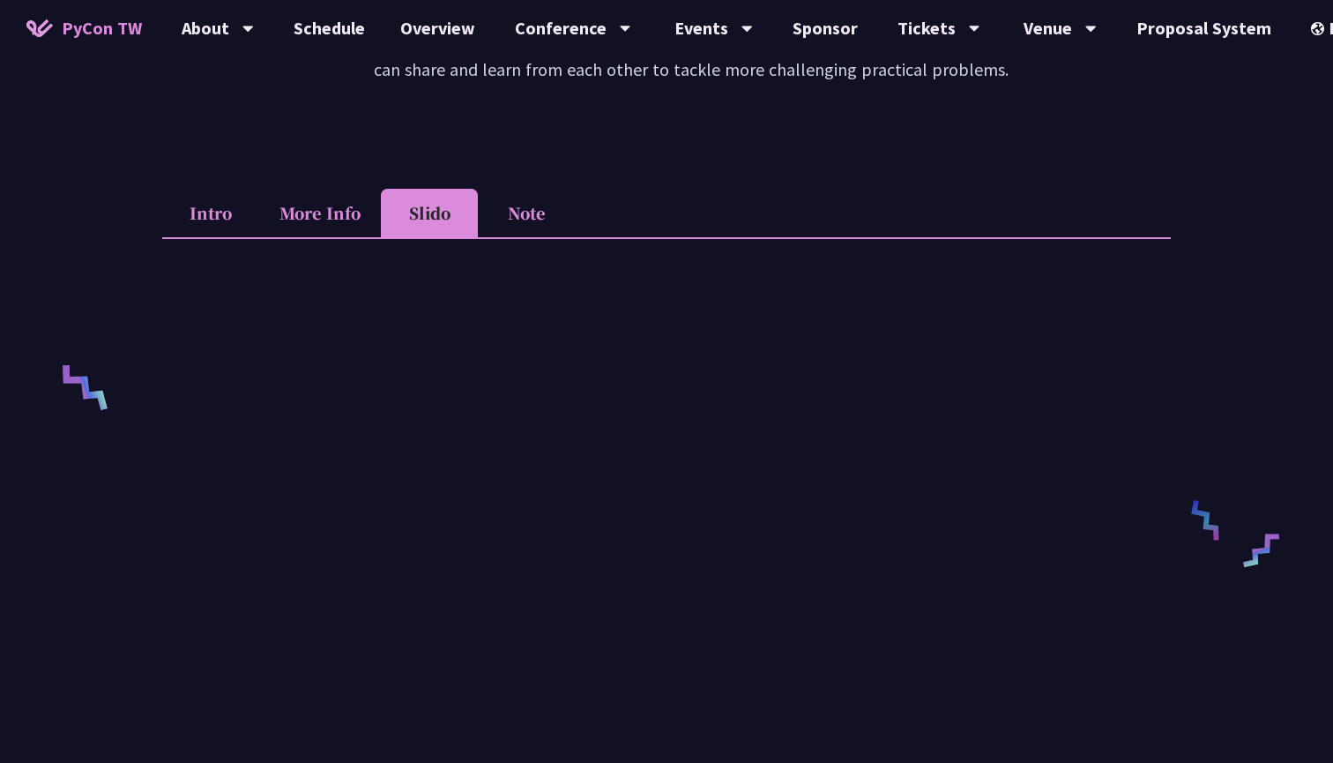
click at [533, 206] on li "Note" at bounding box center [526, 213] width 97 height 48
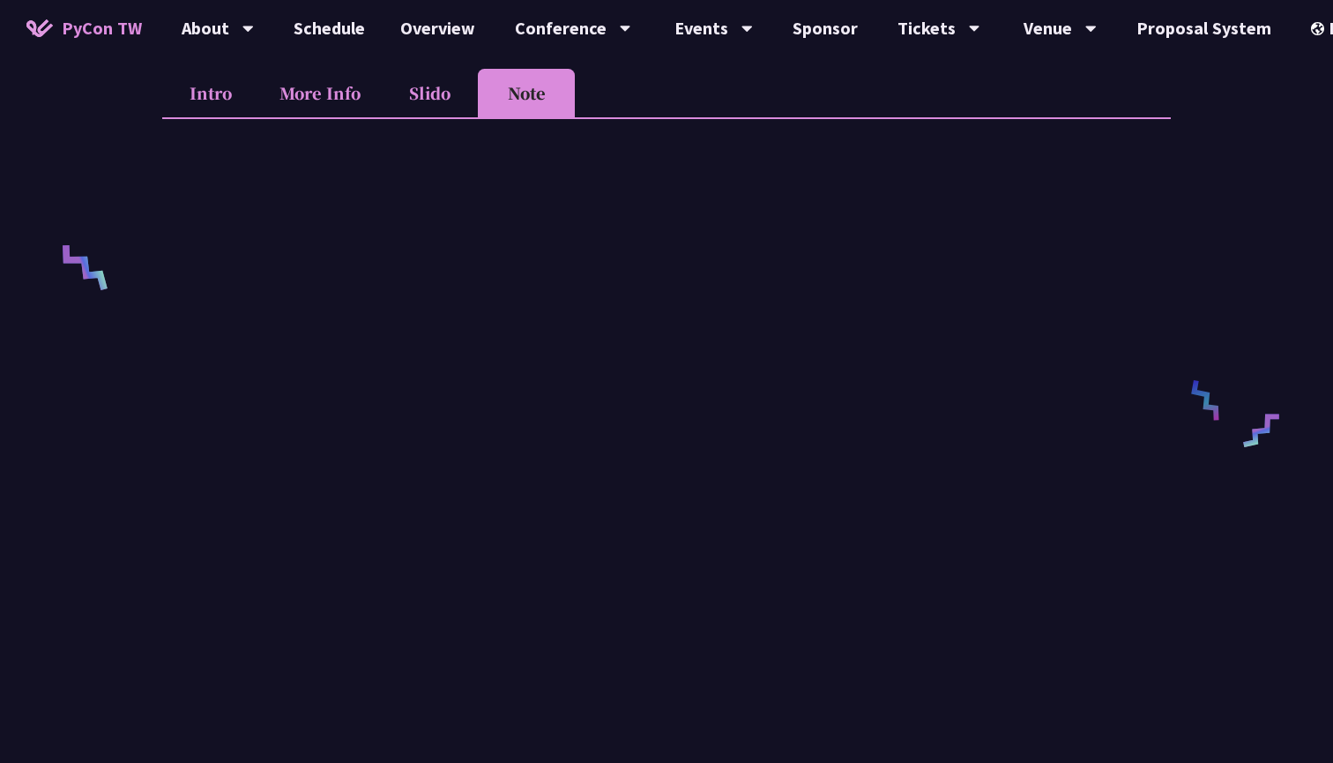
scroll to position [597, 0]
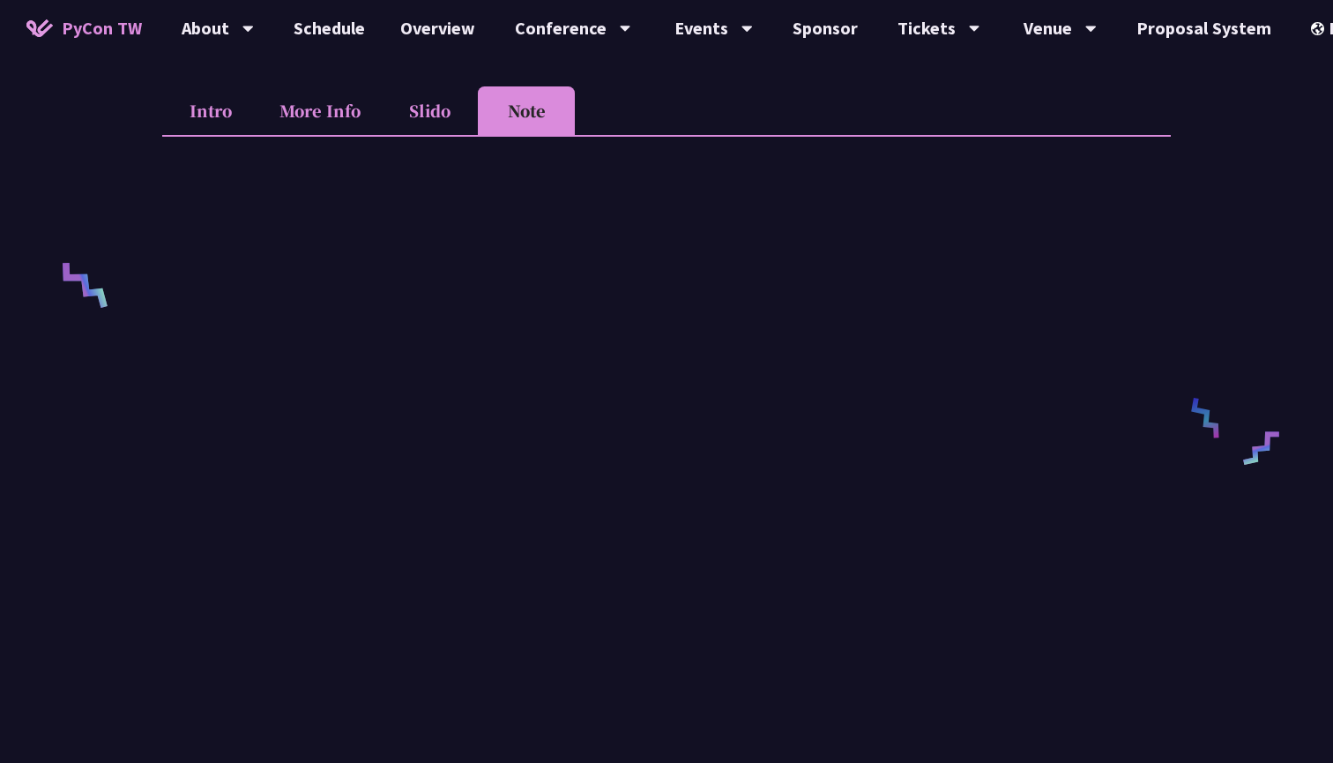
click at [223, 122] on li "Intro" at bounding box center [210, 110] width 97 height 48
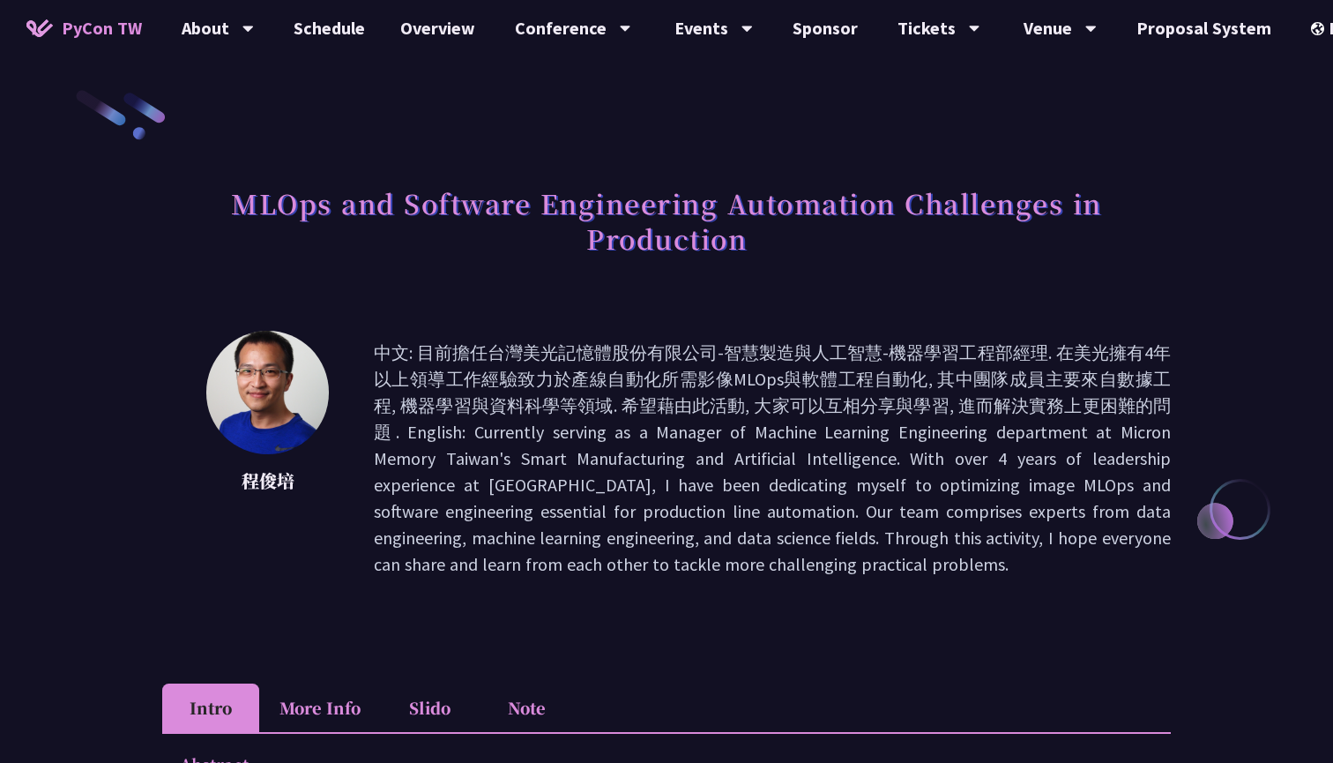
scroll to position [0, 0]
drag, startPoint x: 242, startPoint y: 480, endPoint x: 295, endPoint y: 478, distance: 53.0
click at [295, 478] on p "程俊培" at bounding box center [267, 480] width 123 height 26
copy p "程俊培"
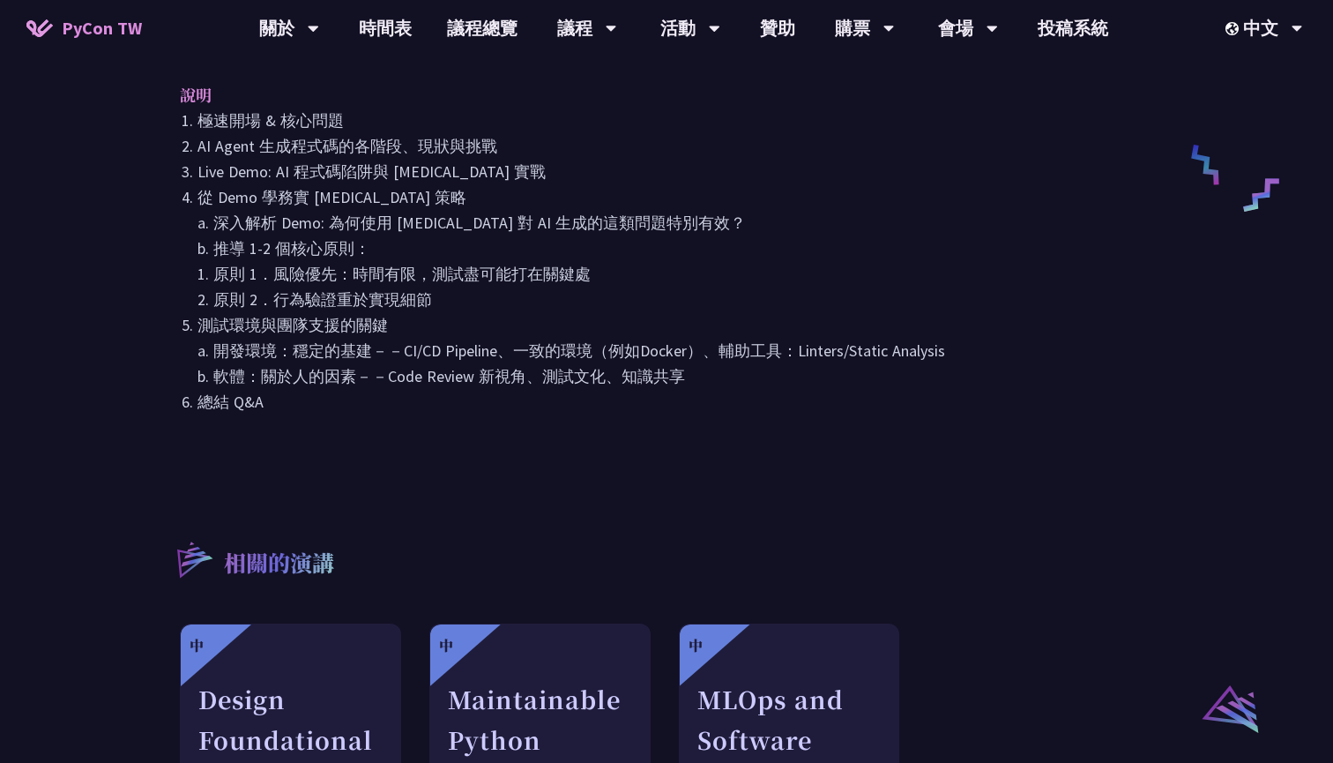
scroll to position [1105, 0]
